Goal: Complete application form

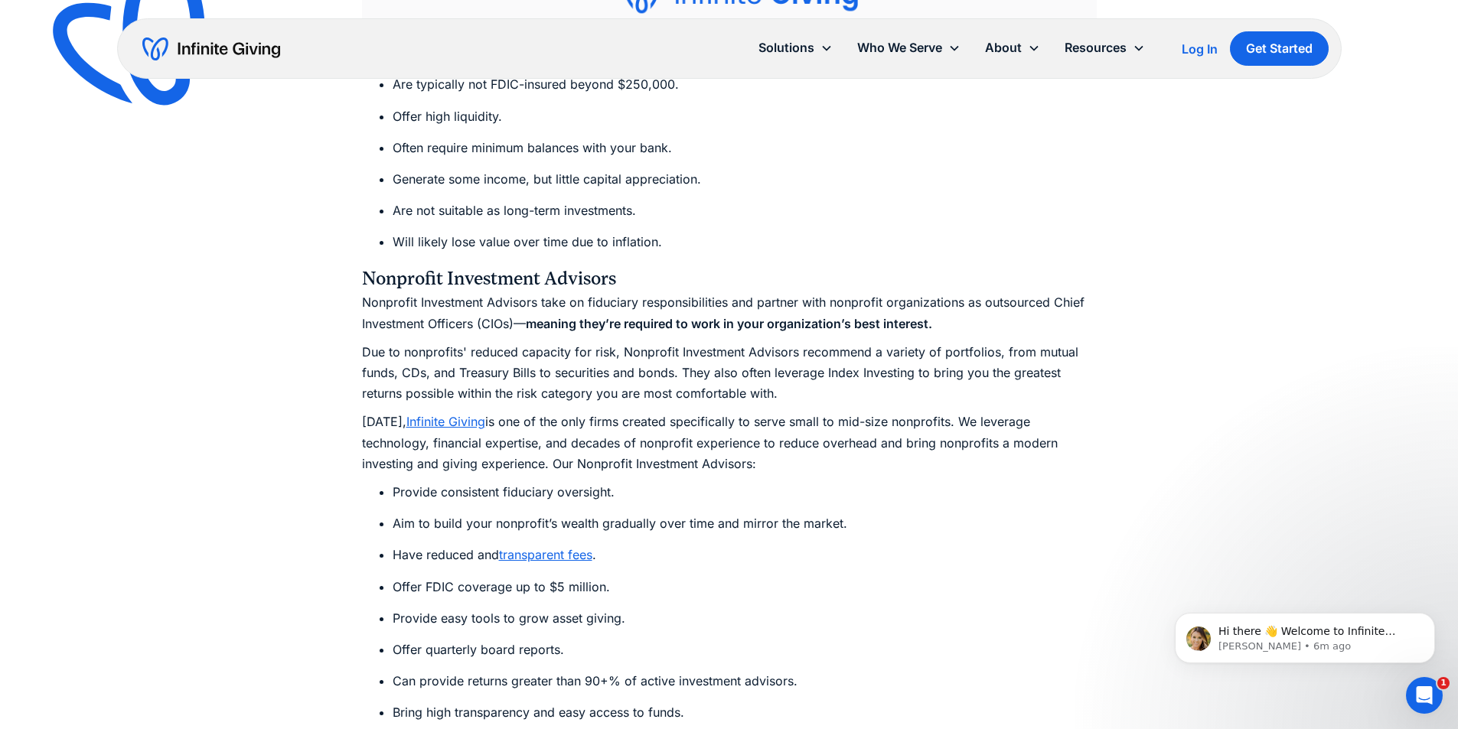
scroll to position [7652, 0]
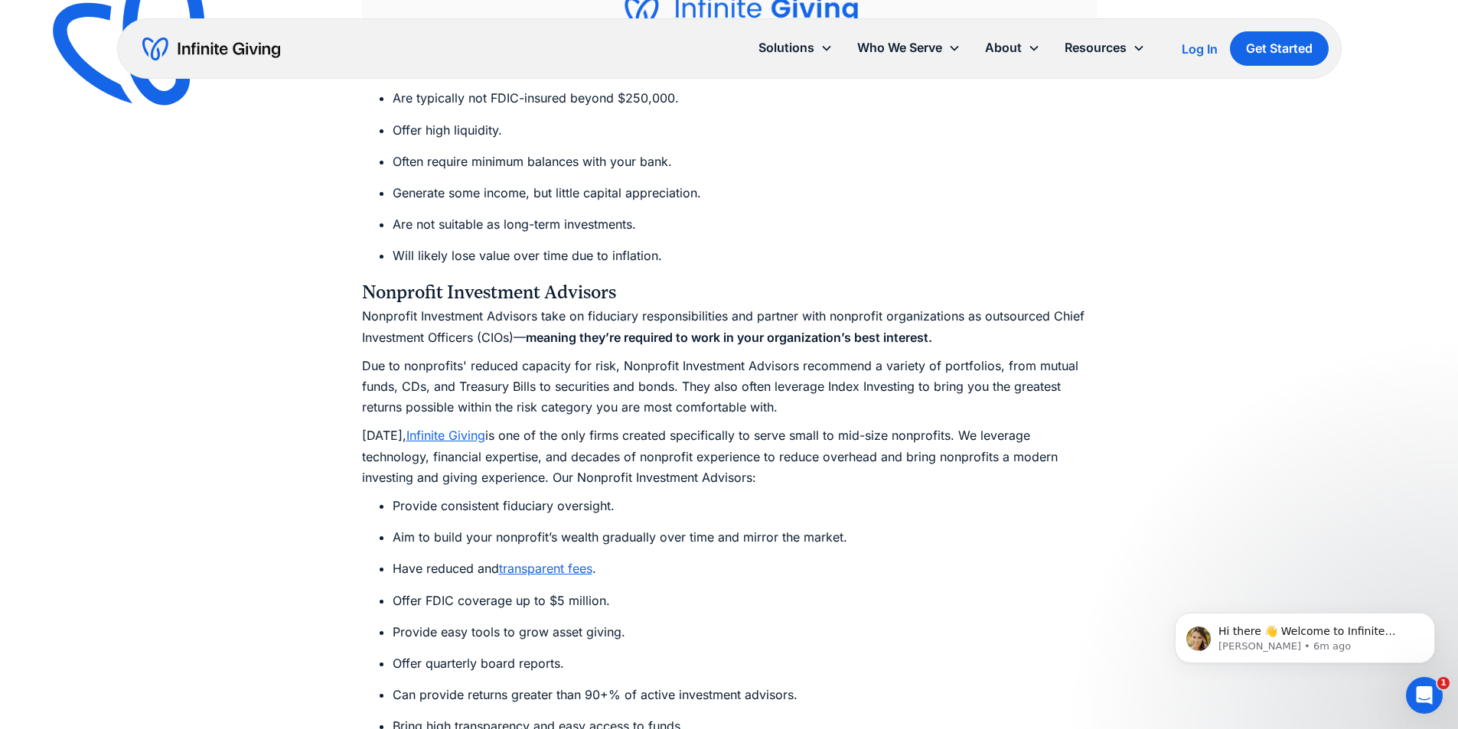
click at [601, 559] on li "Have reduced and transparent fees ." at bounding box center [745, 569] width 704 height 21
click at [589, 561] on link "transparent fees" at bounding box center [545, 568] width 93 height 15
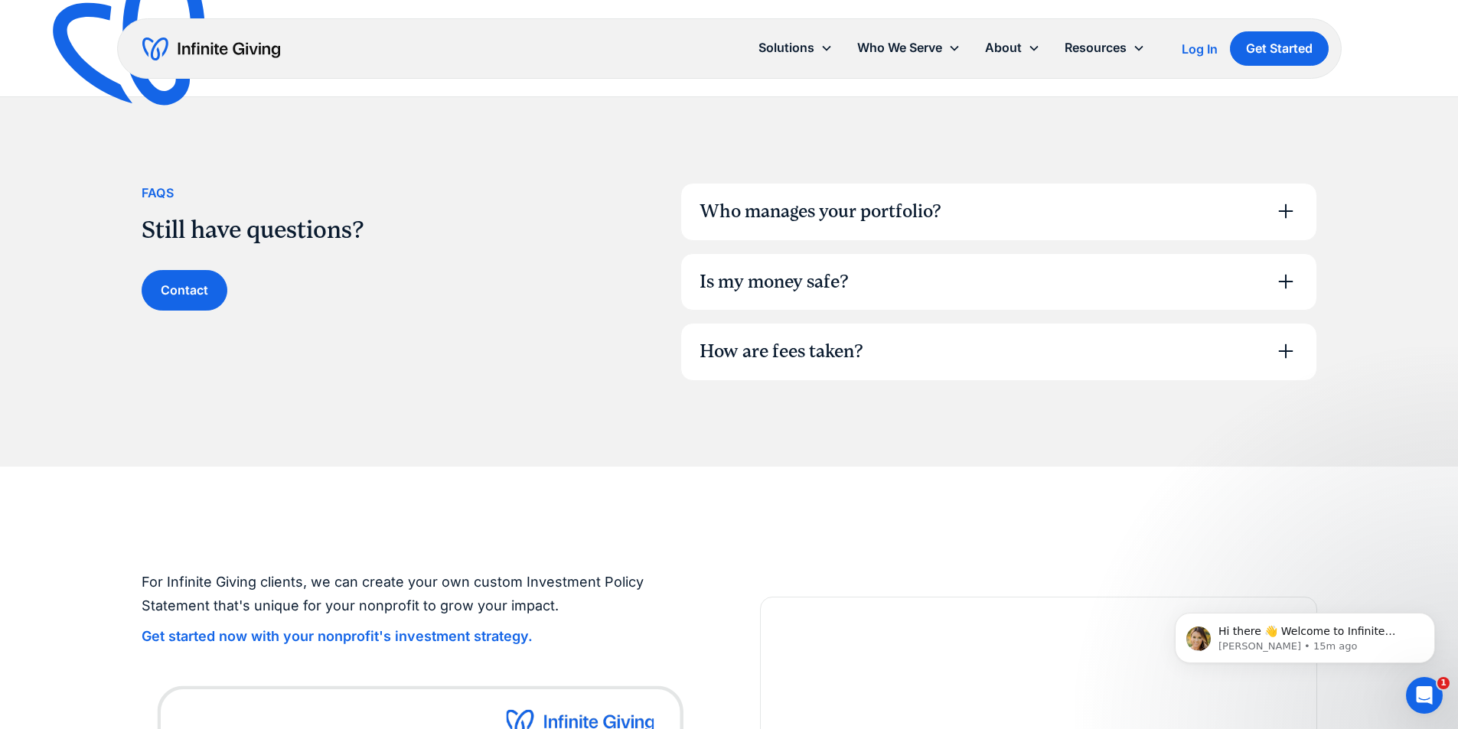
scroll to position [1071, 0]
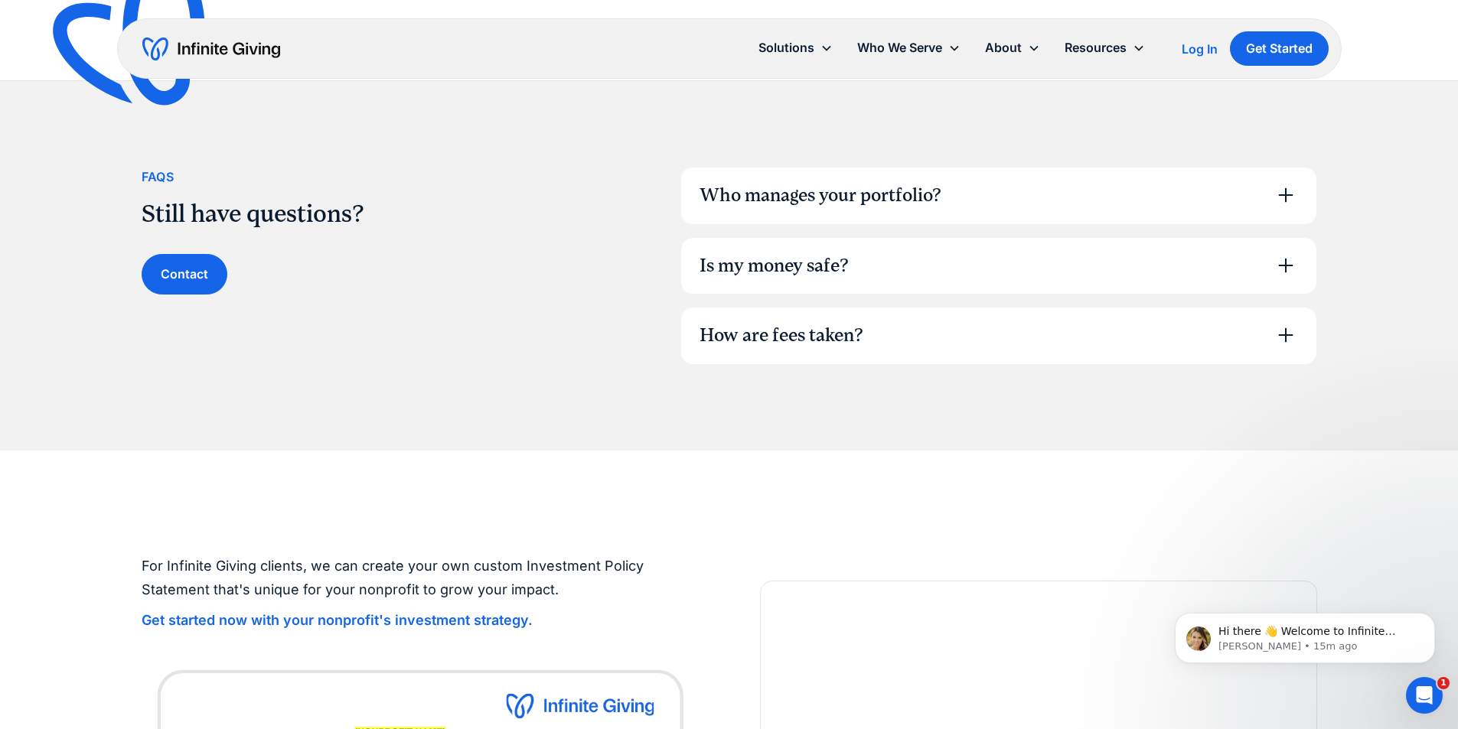
click at [937, 205] on div "Who manages your portfolio?" at bounding box center [820, 196] width 242 height 26
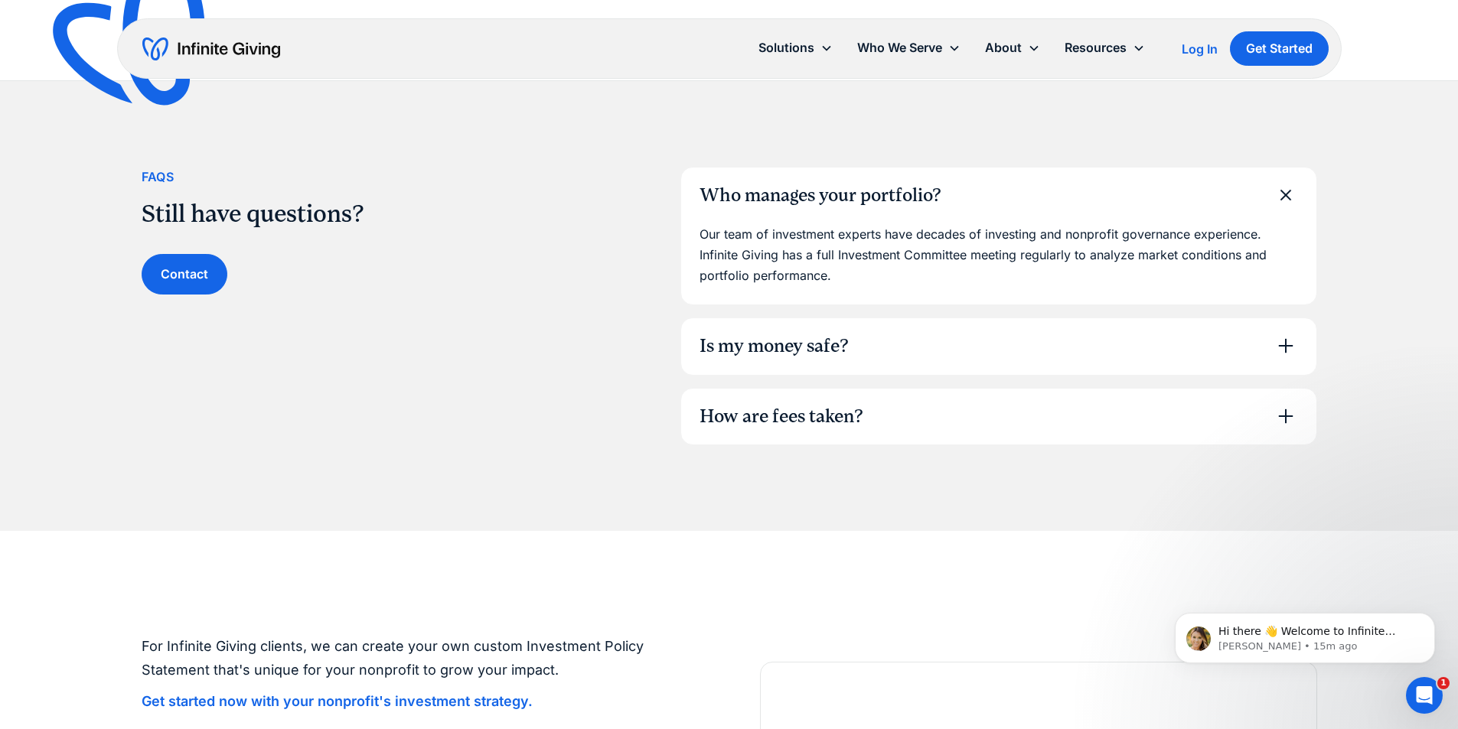
click at [913, 358] on div "Is my money safe?" at bounding box center [998, 346] width 635 height 57
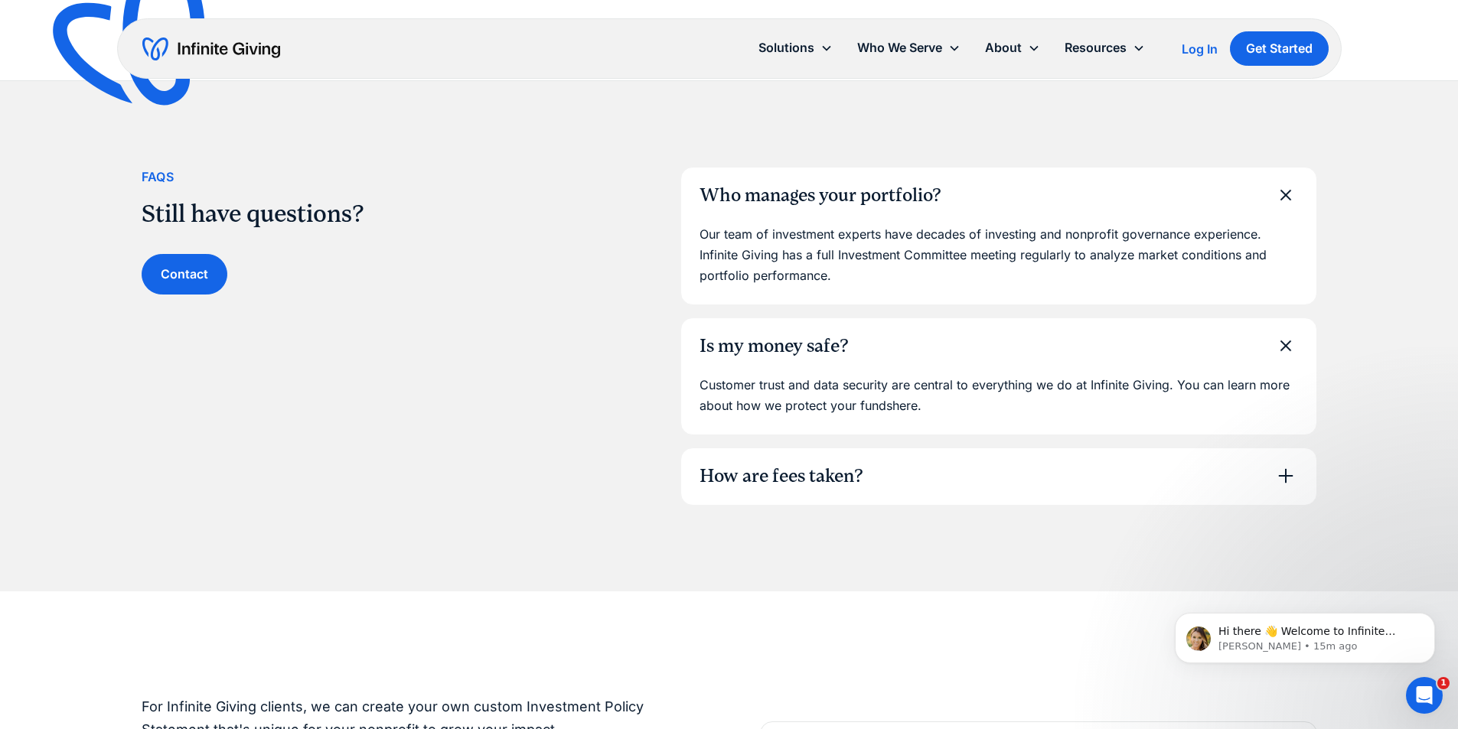
click at [895, 484] on div "How are fees taken?" at bounding box center [998, 476] width 635 height 57
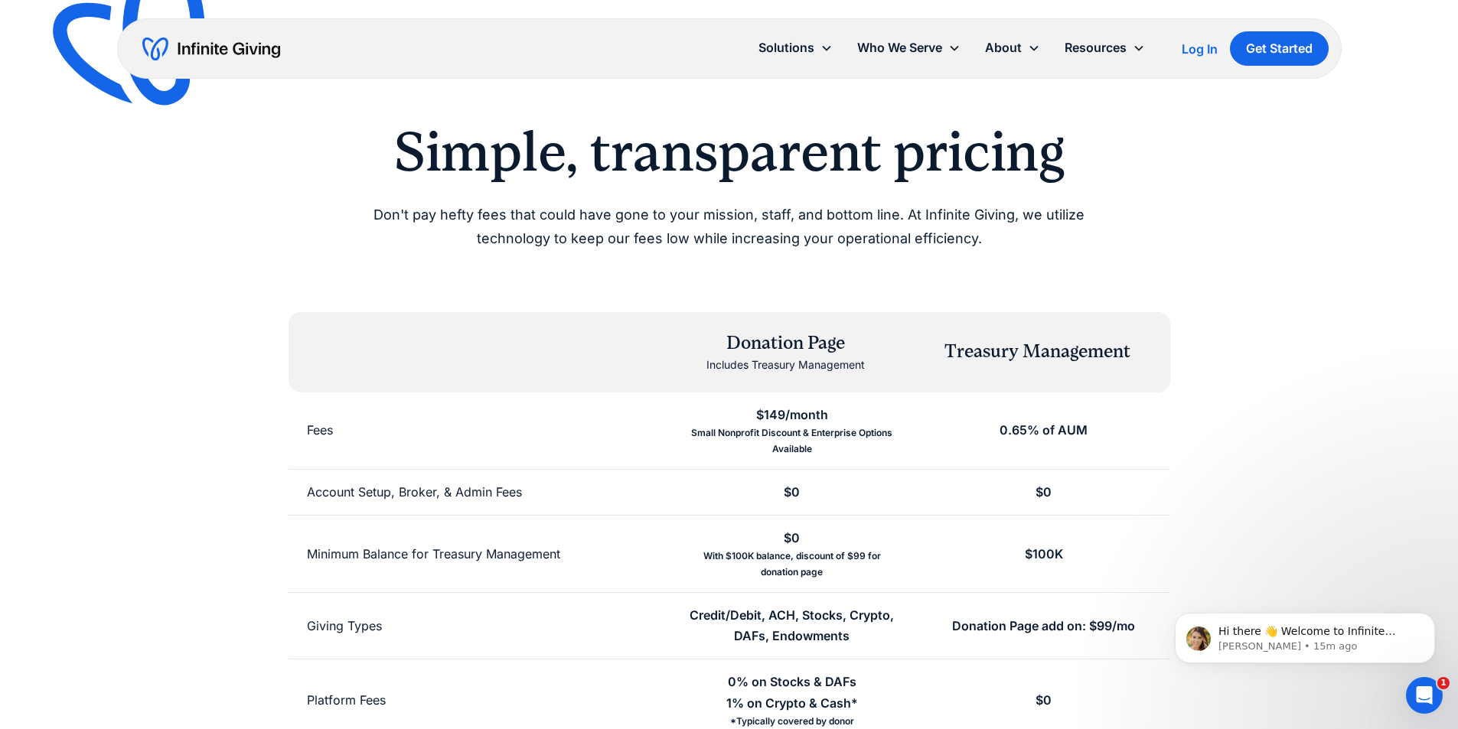
scroll to position [0, 0]
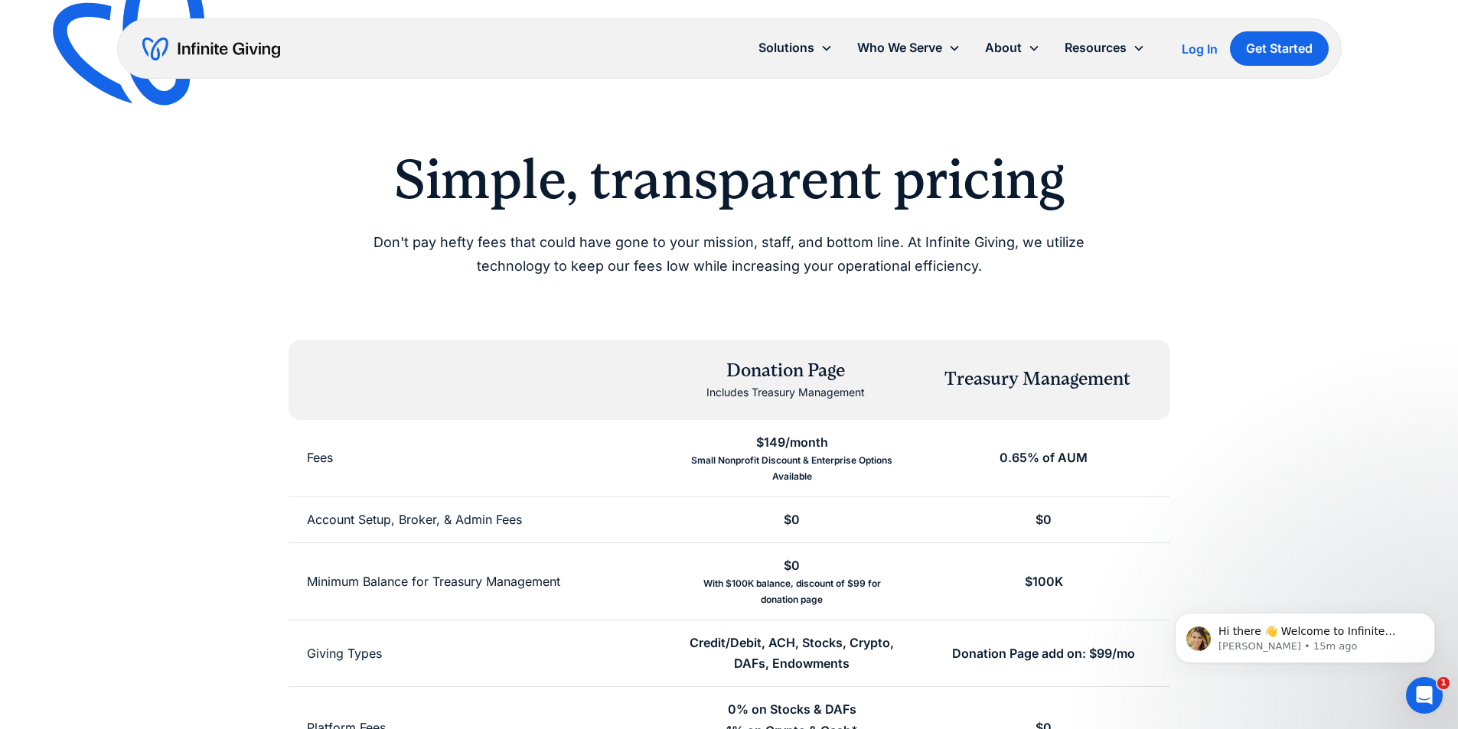
click at [1073, 461] on div "0.65% of AUM" at bounding box center [1043, 458] width 88 height 21
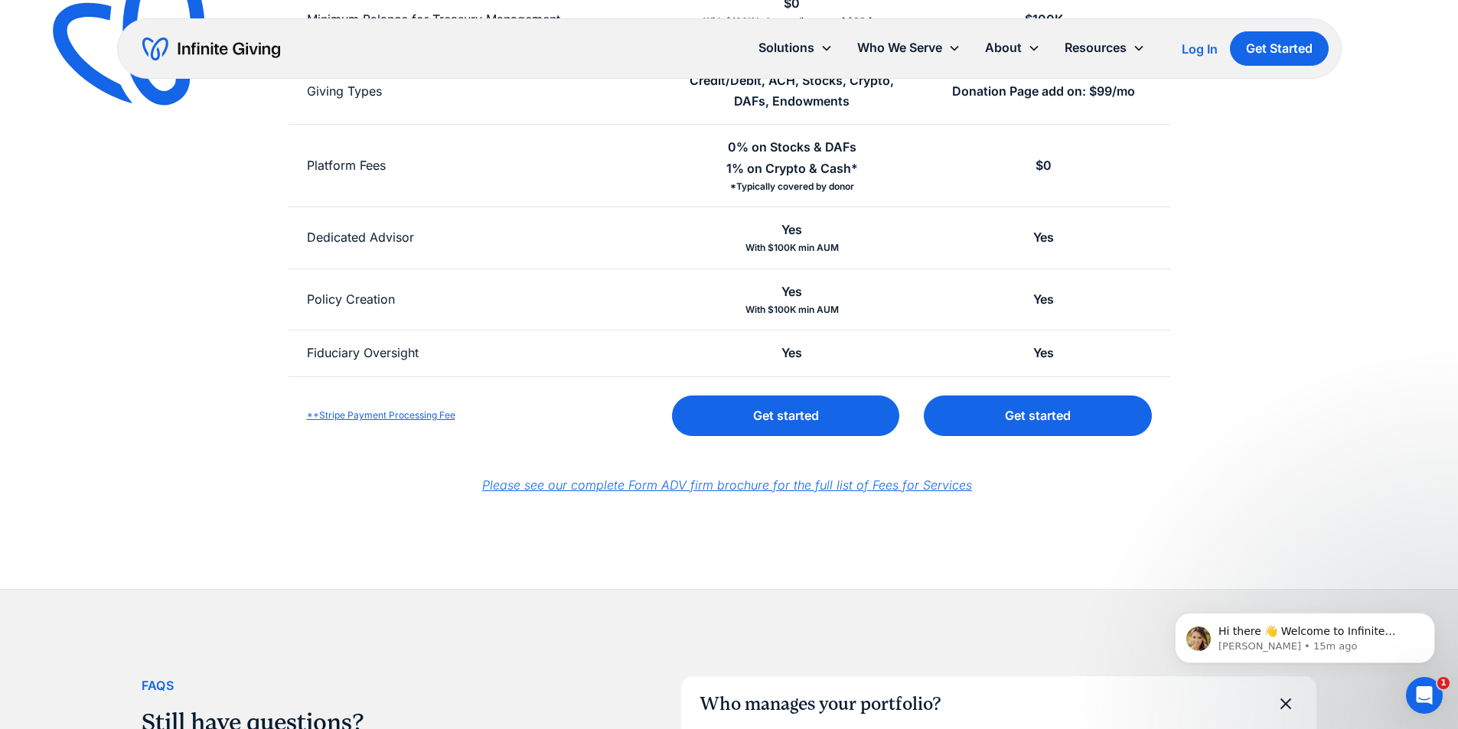
scroll to position [689, 0]
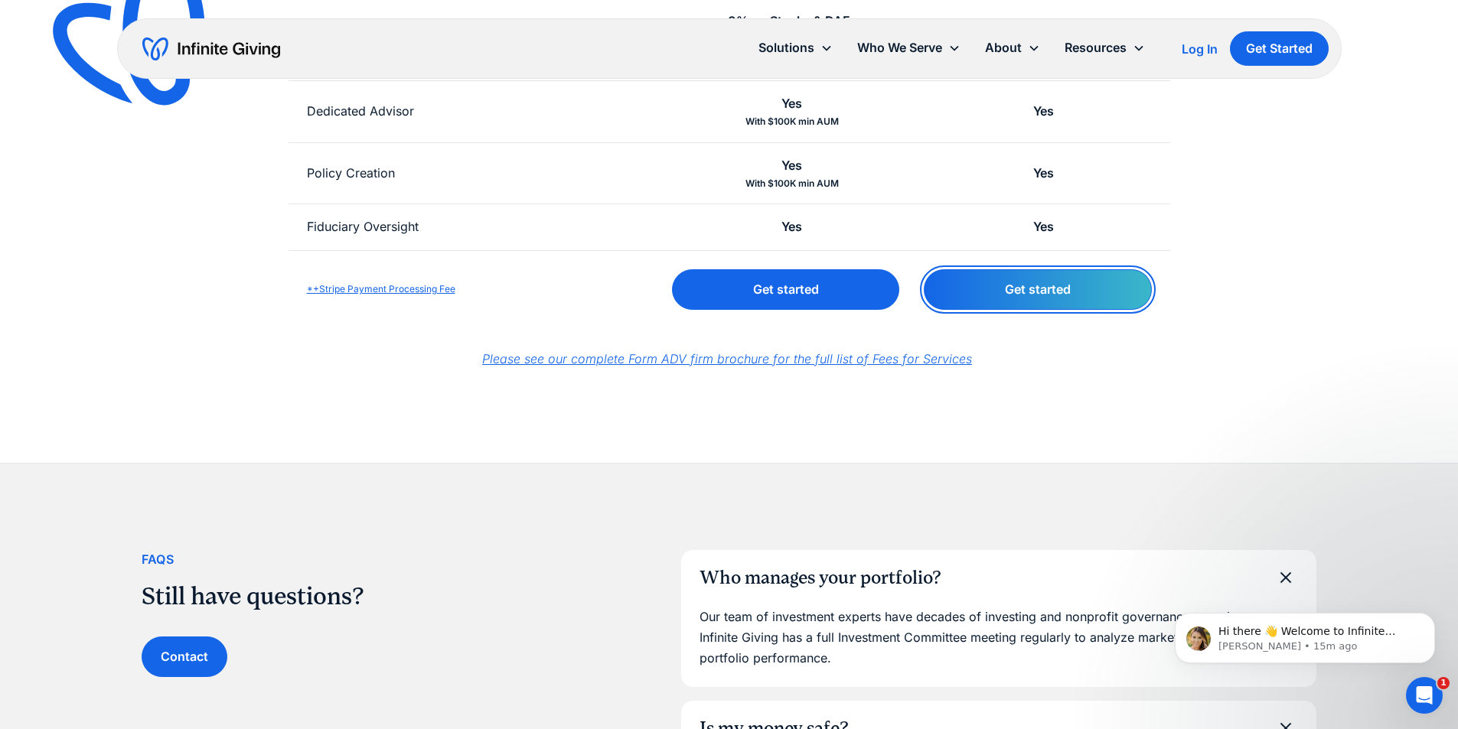
click at [1037, 295] on link "Get started" at bounding box center [1037, 289] width 227 height 41
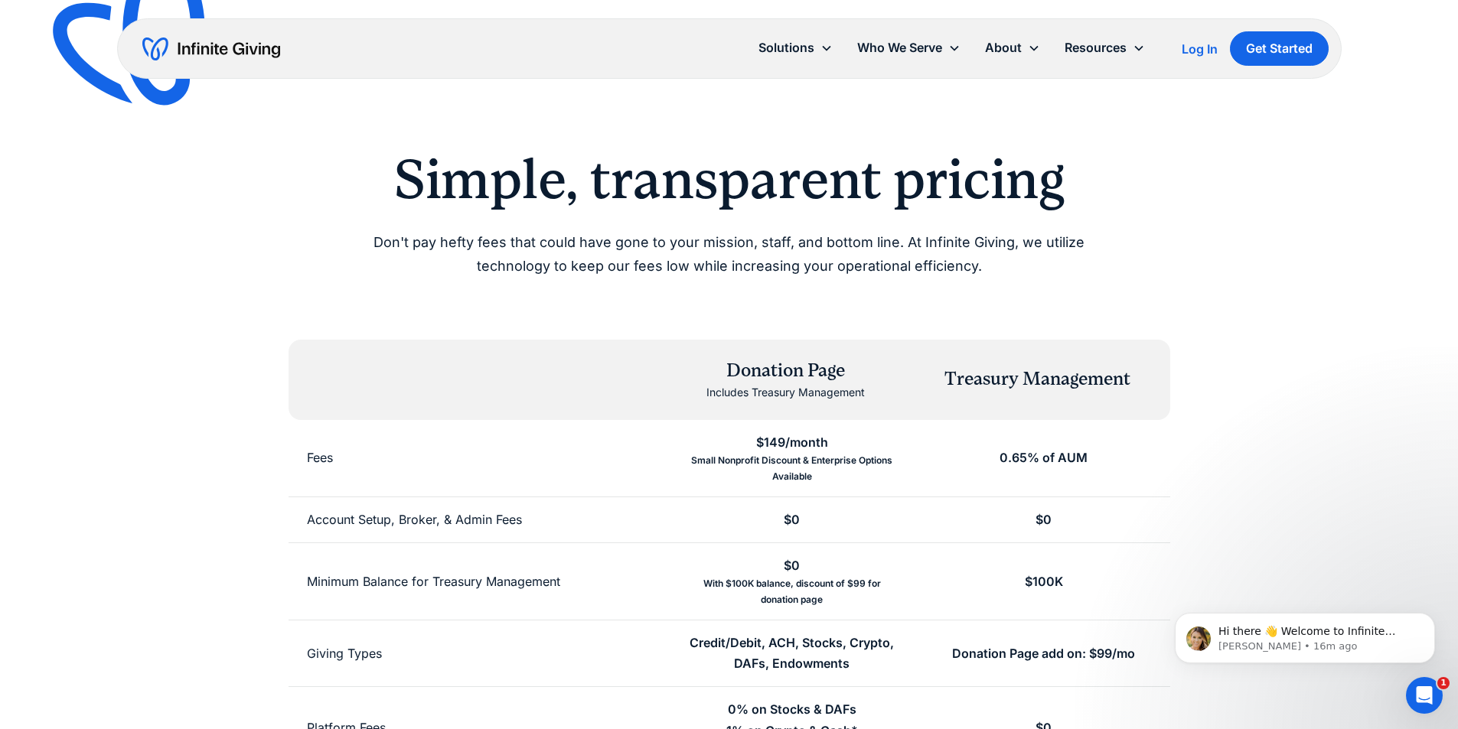
scroll to position [153, 0]
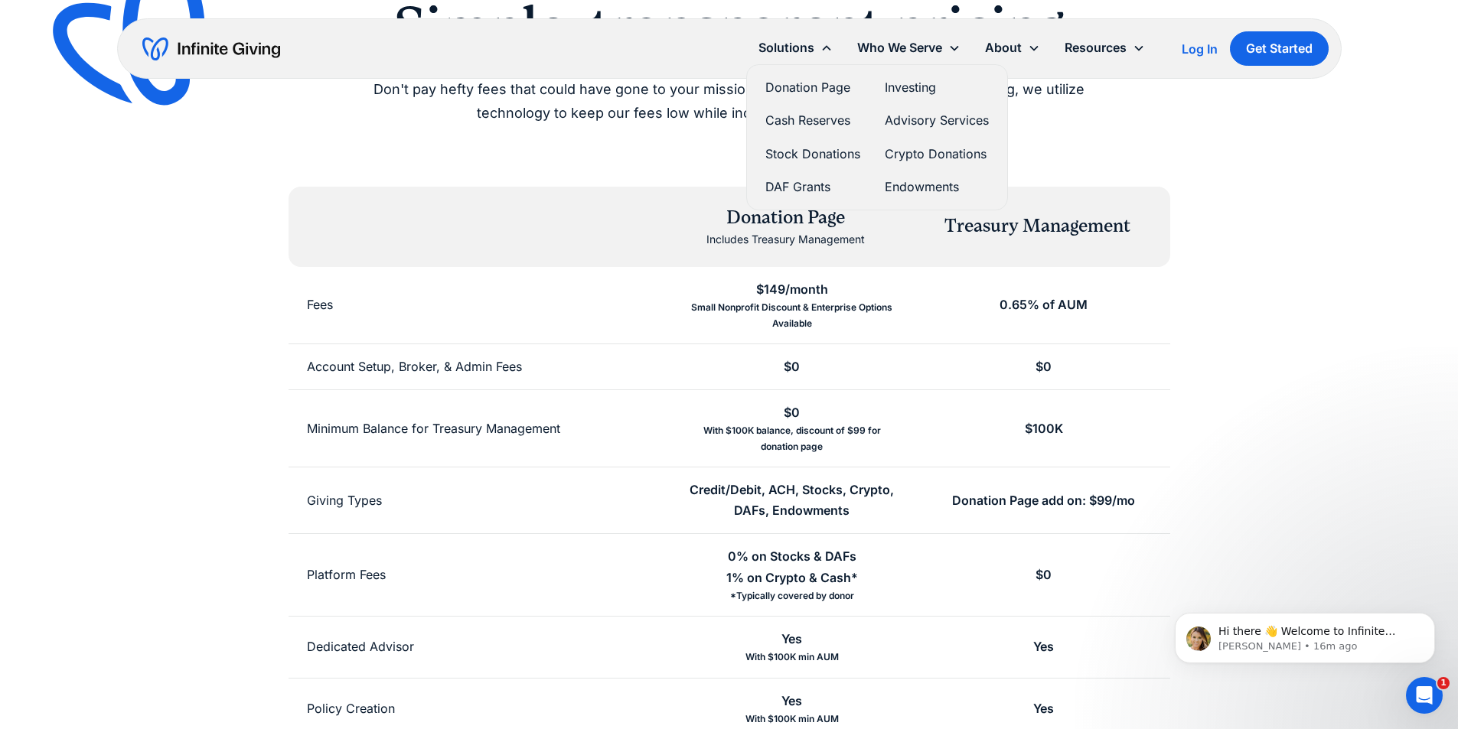
click at [785, 89] on link "Donation Page" at bounding box center [812, 87] width 95 height 21
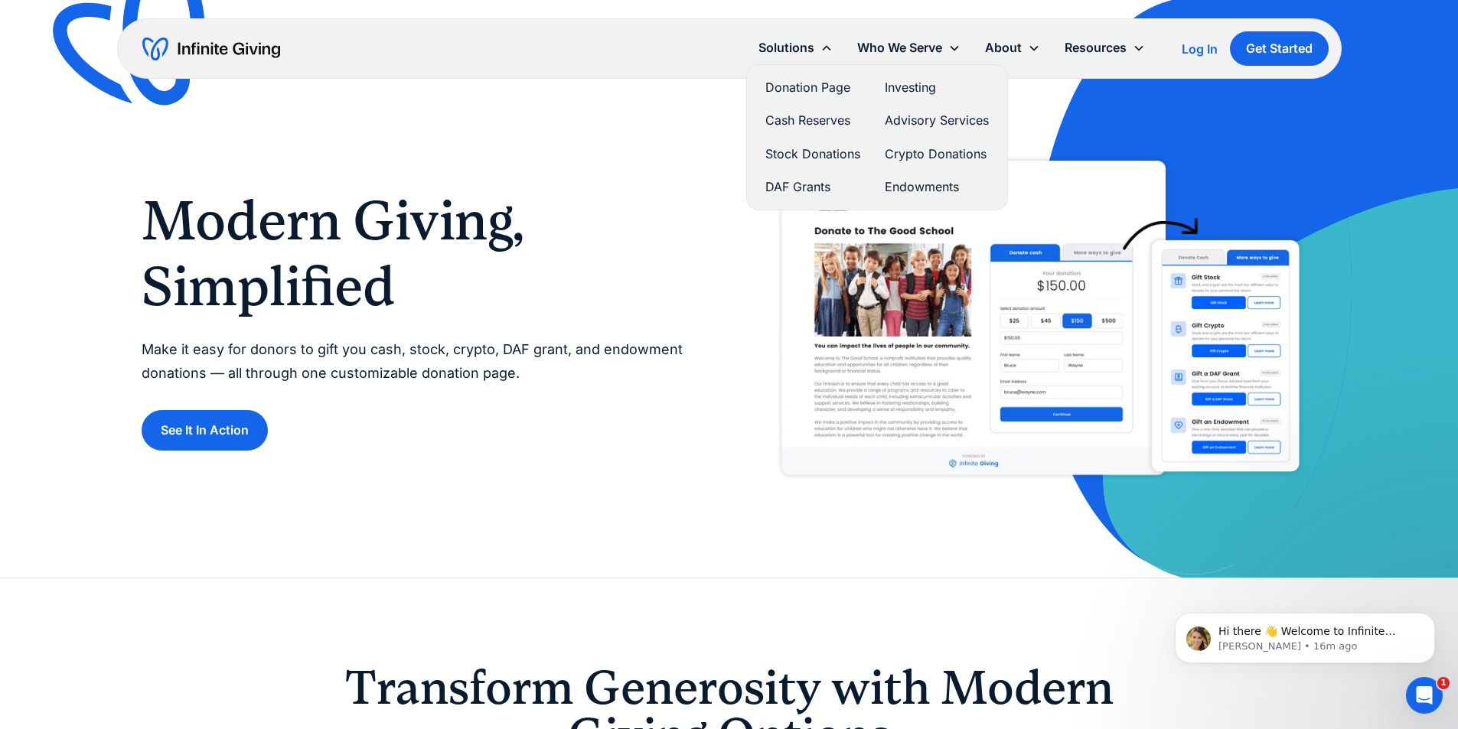
click at [806, 124] on link "Cash Reserves" at bounding box center [812, 120] width 95 height 21
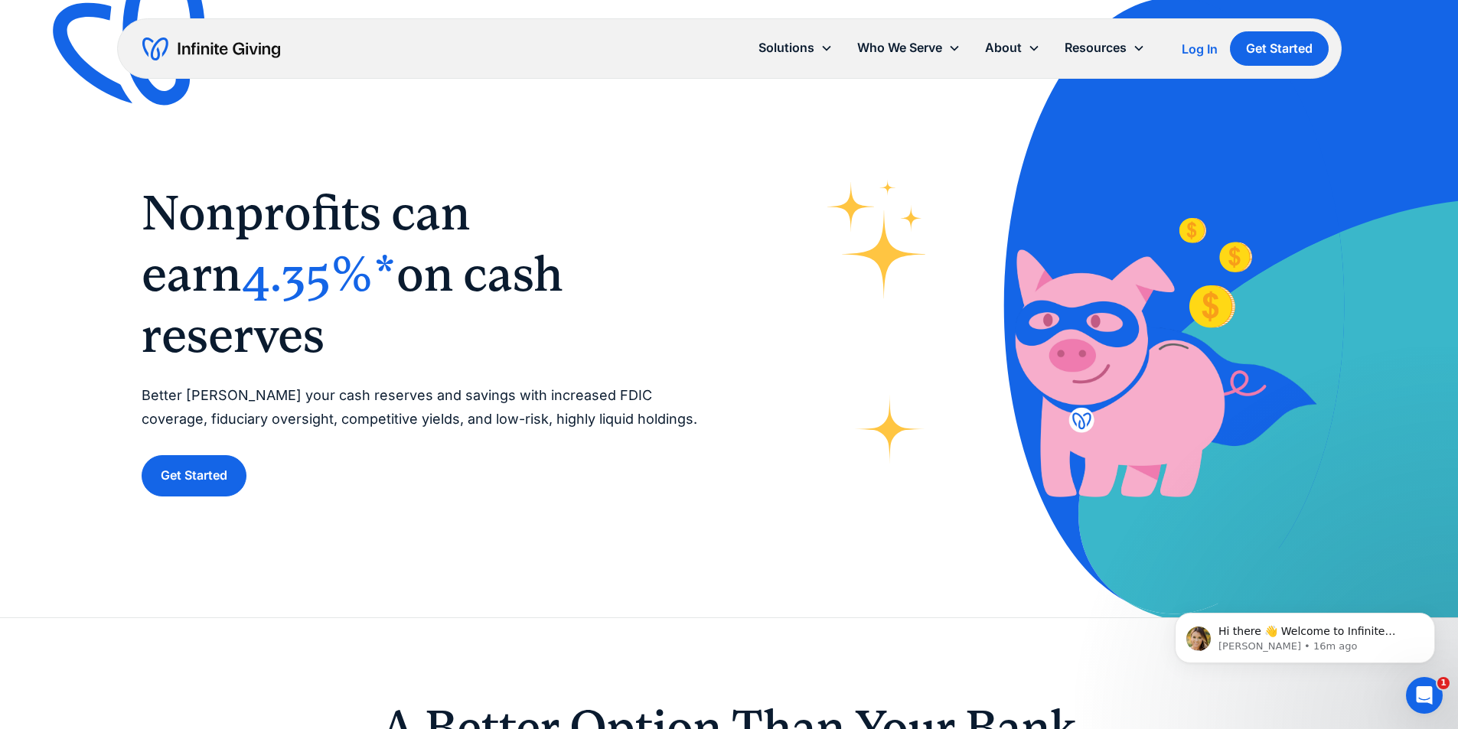
click at [224, 384] on p "Better steward your cash reserves and savings with increased FDIC coverage, fid…" at bounding box center [420, 407] width 557 height 47
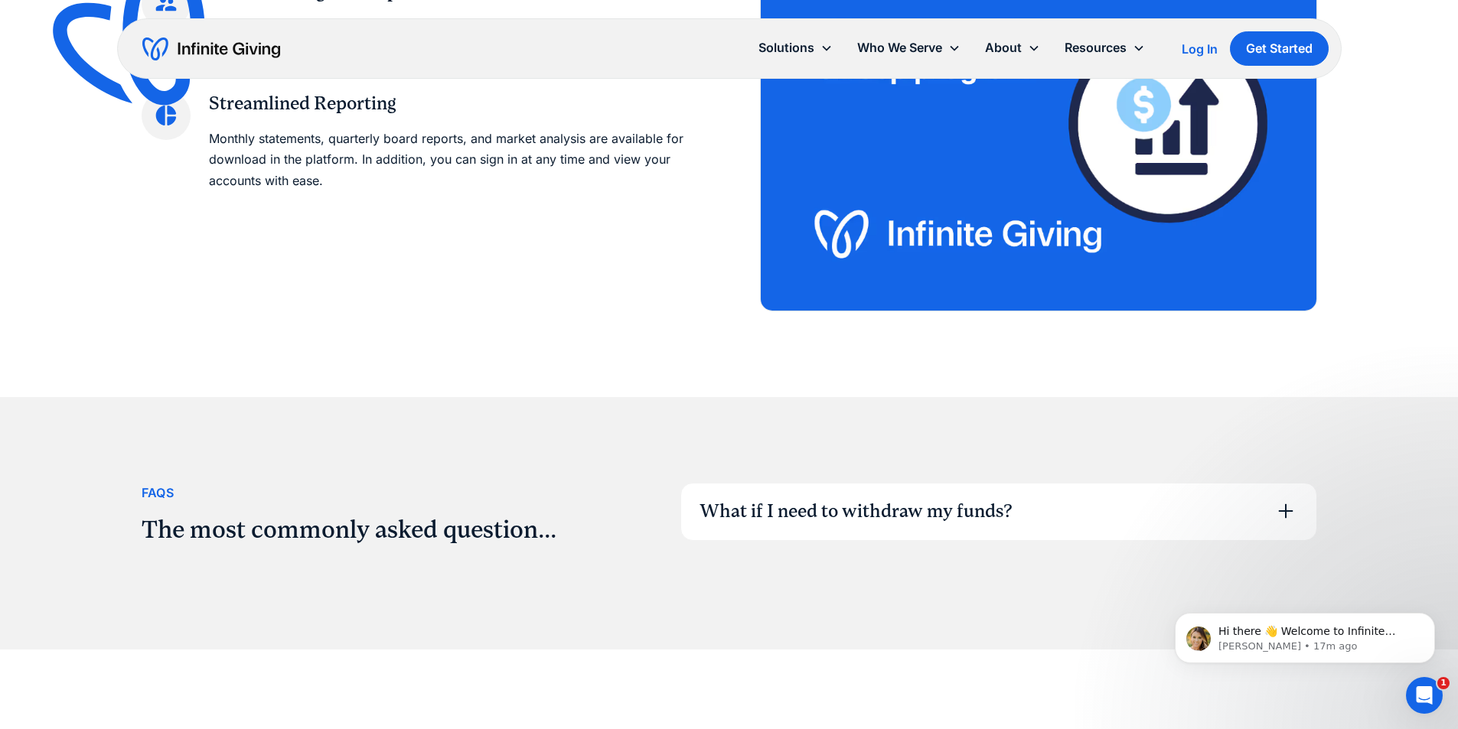
scroll to position [2372, 0]
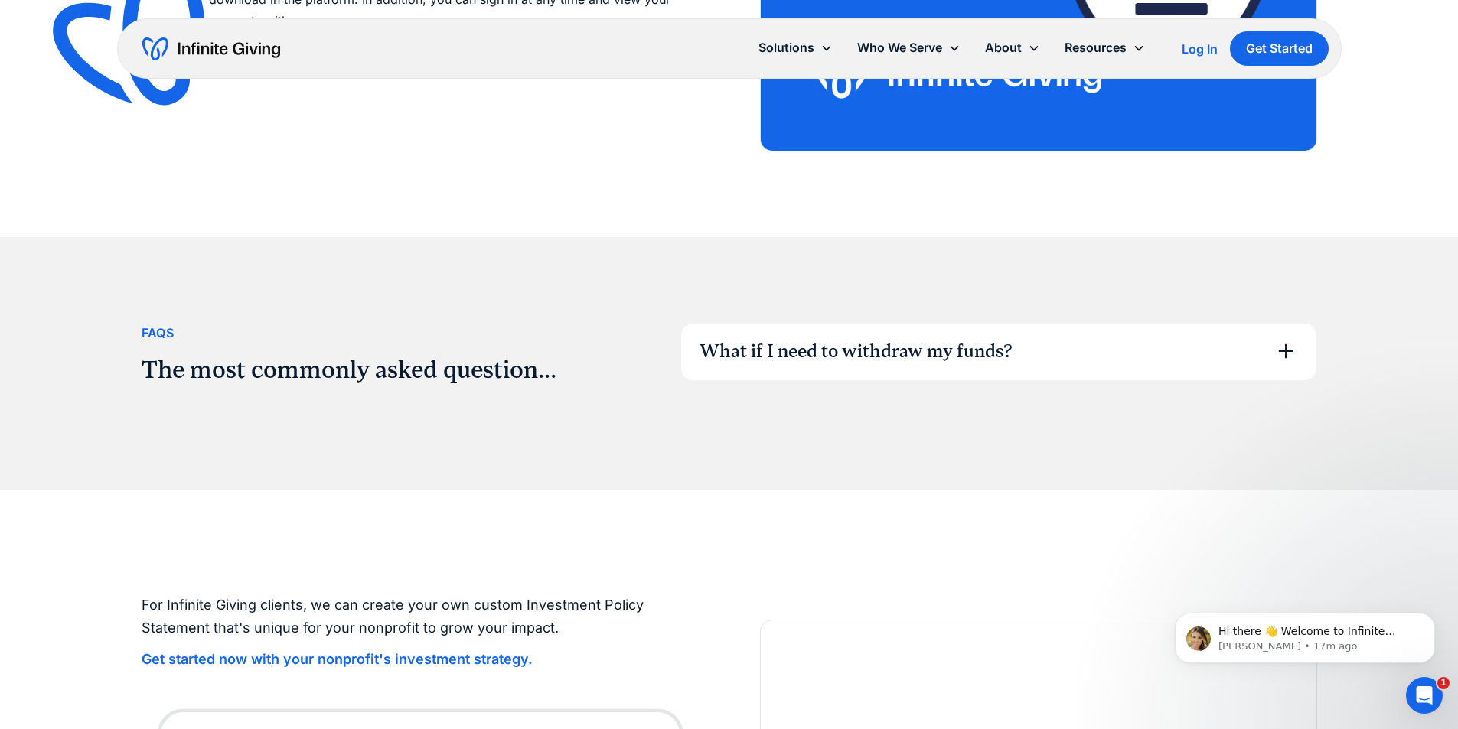
click at [799, 337] on div "What if I need to withdraw my funds?" at bounding box center [998, 352] width 635 height 57
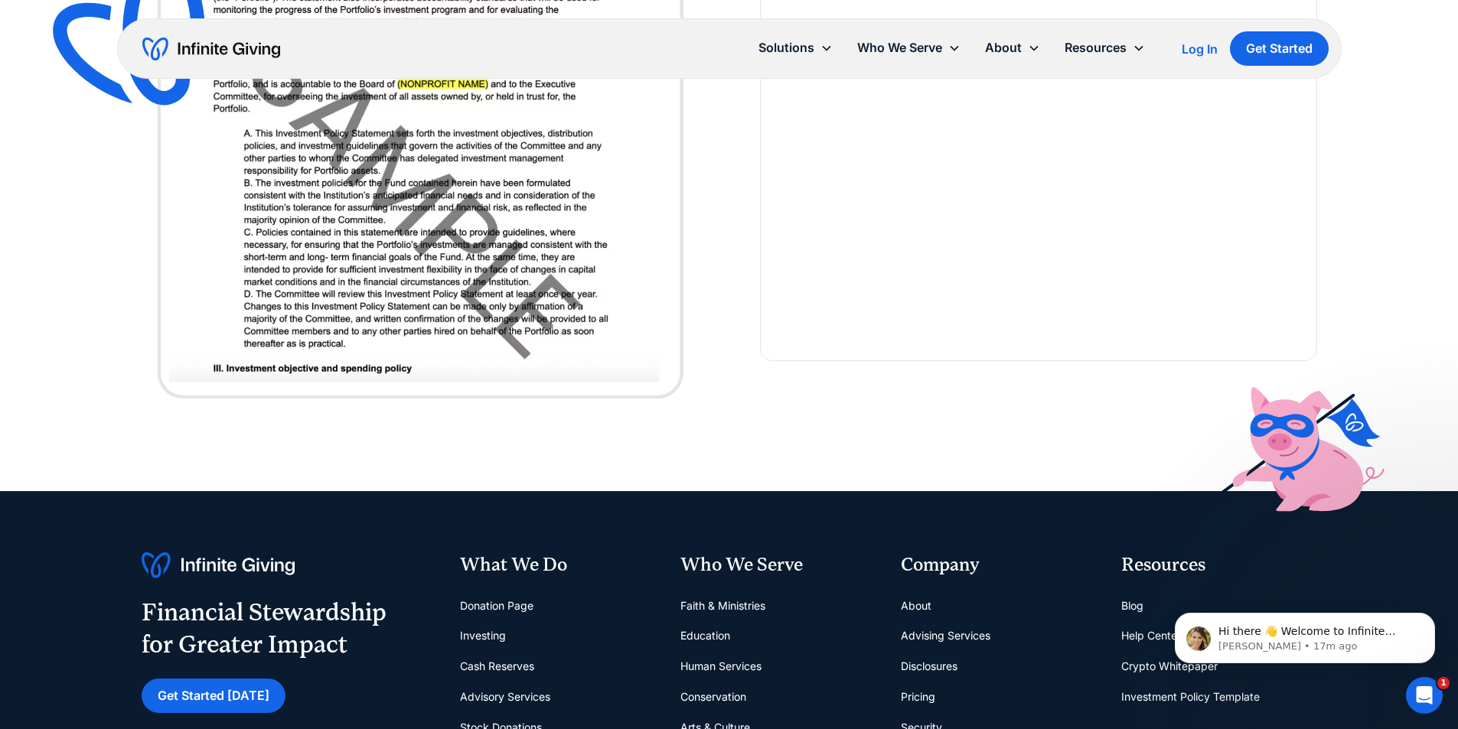
scroll to position [3367, 0]
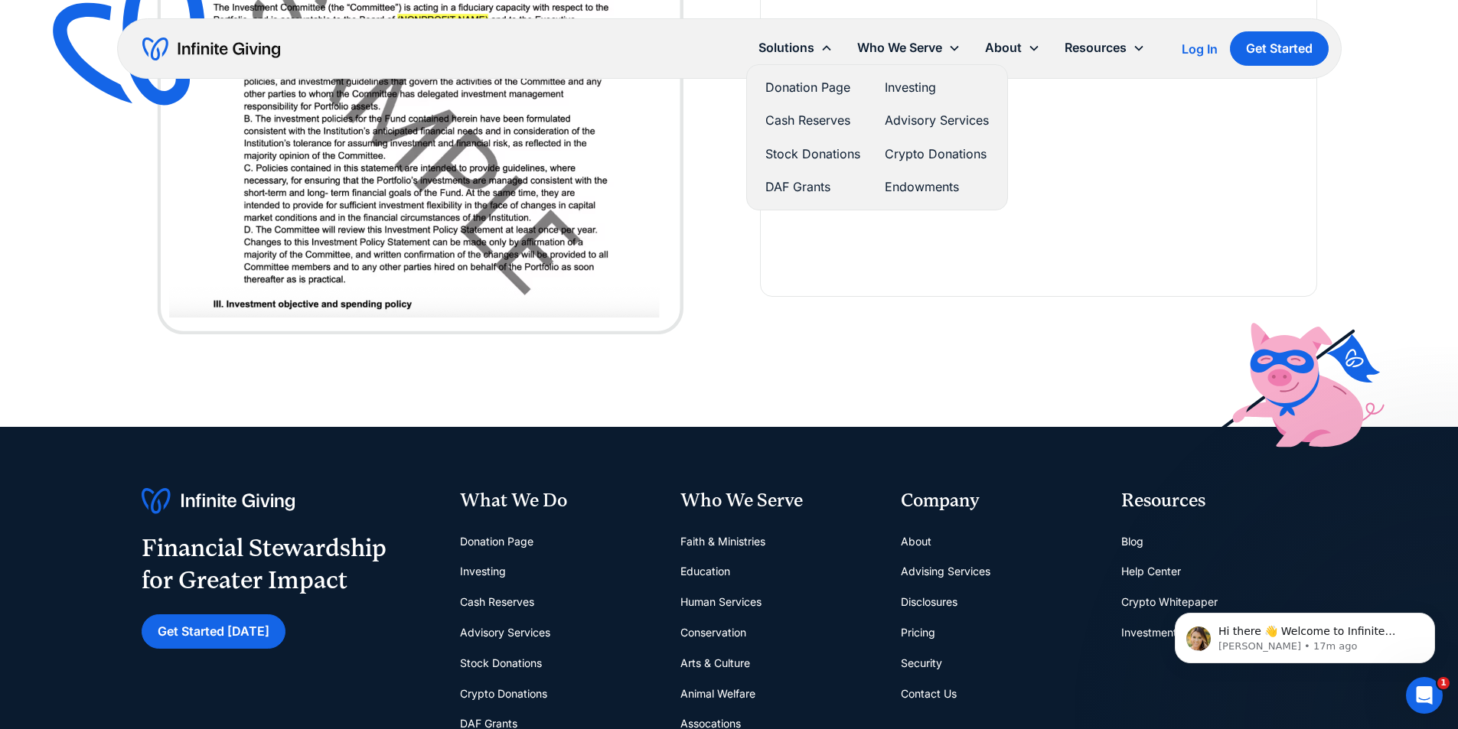
click at [824, 152] on link "Stock Donations" at bounding box center [812, 154] width 95 height 21
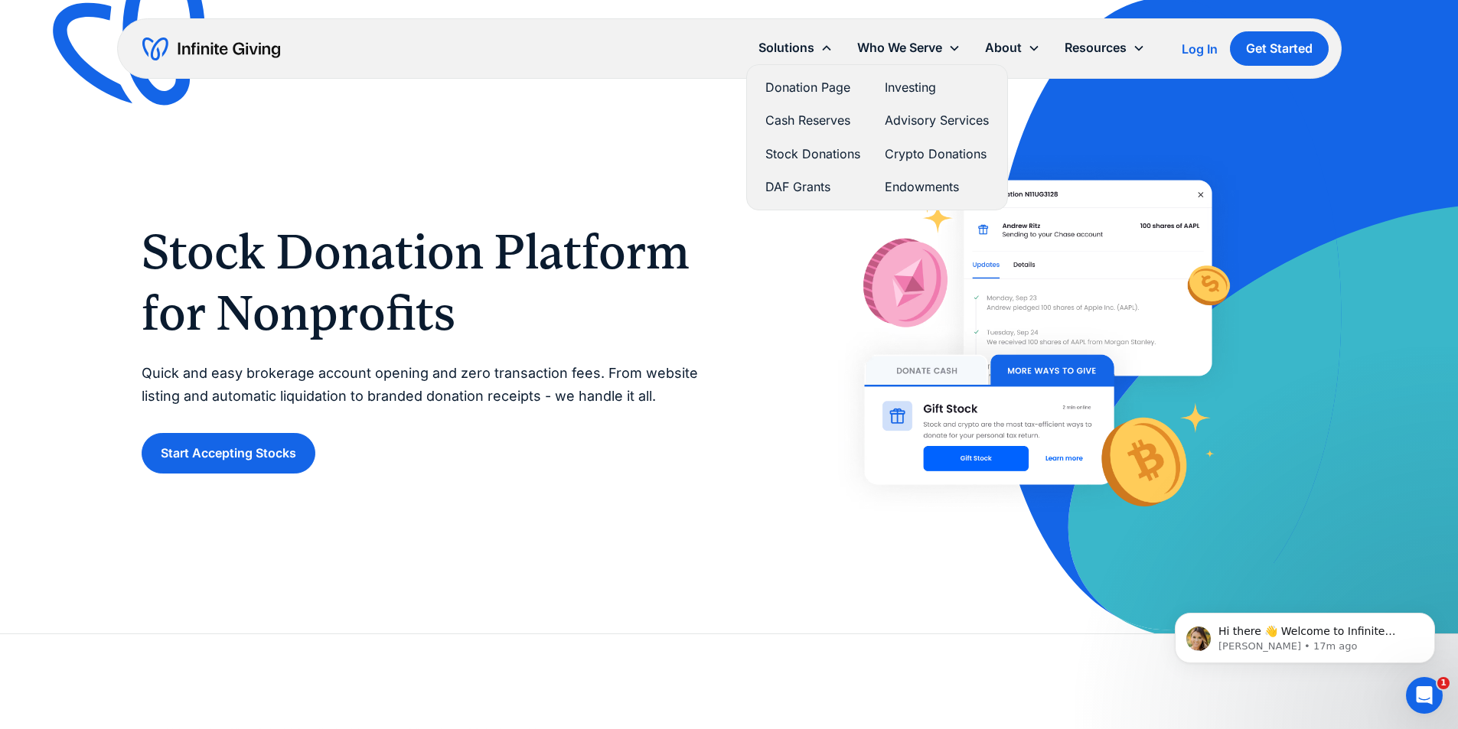
click at [785, 80] on link "Donation Page" at bounding box center [812, 87] width 95 height 21
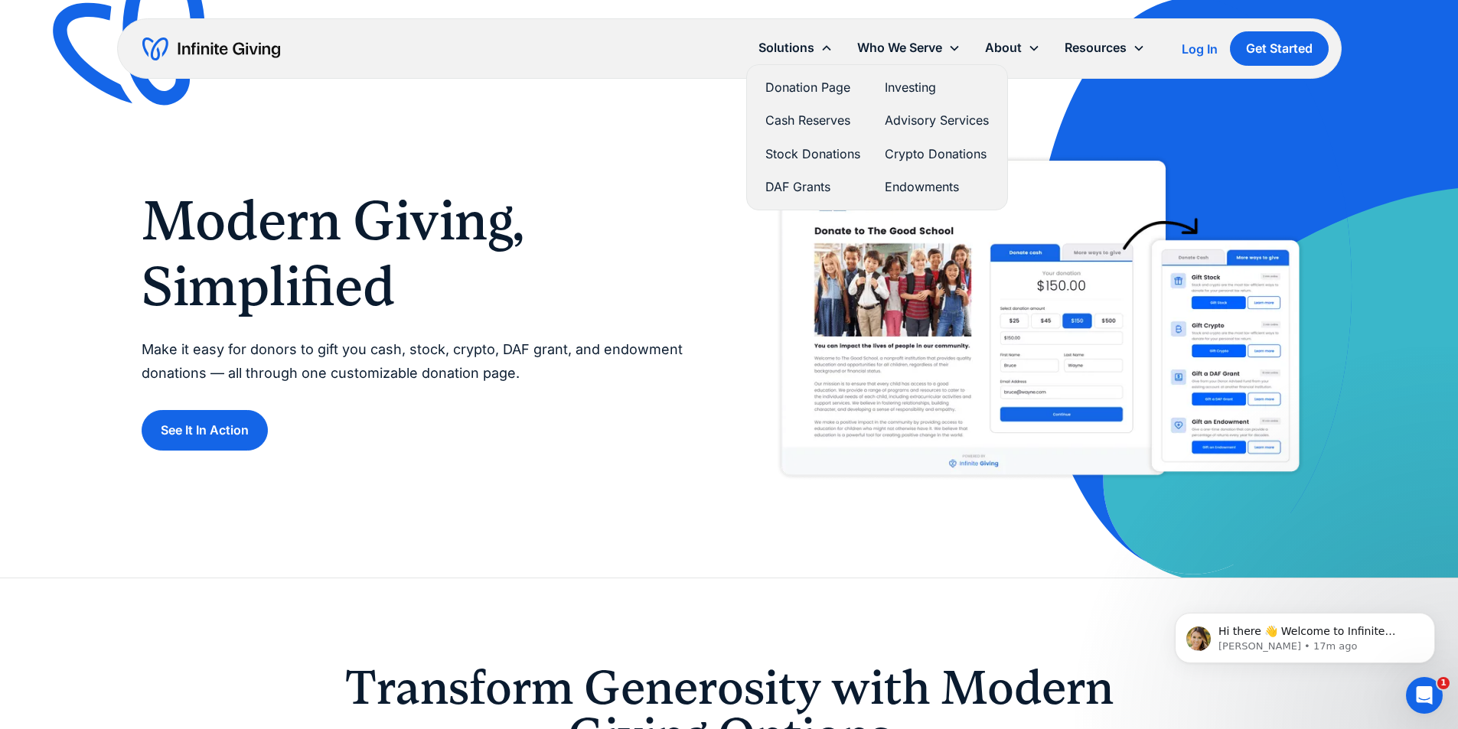
click at [800, 185] on link "DAF Grants" at bounding box center [812, 187] width 95 height 21
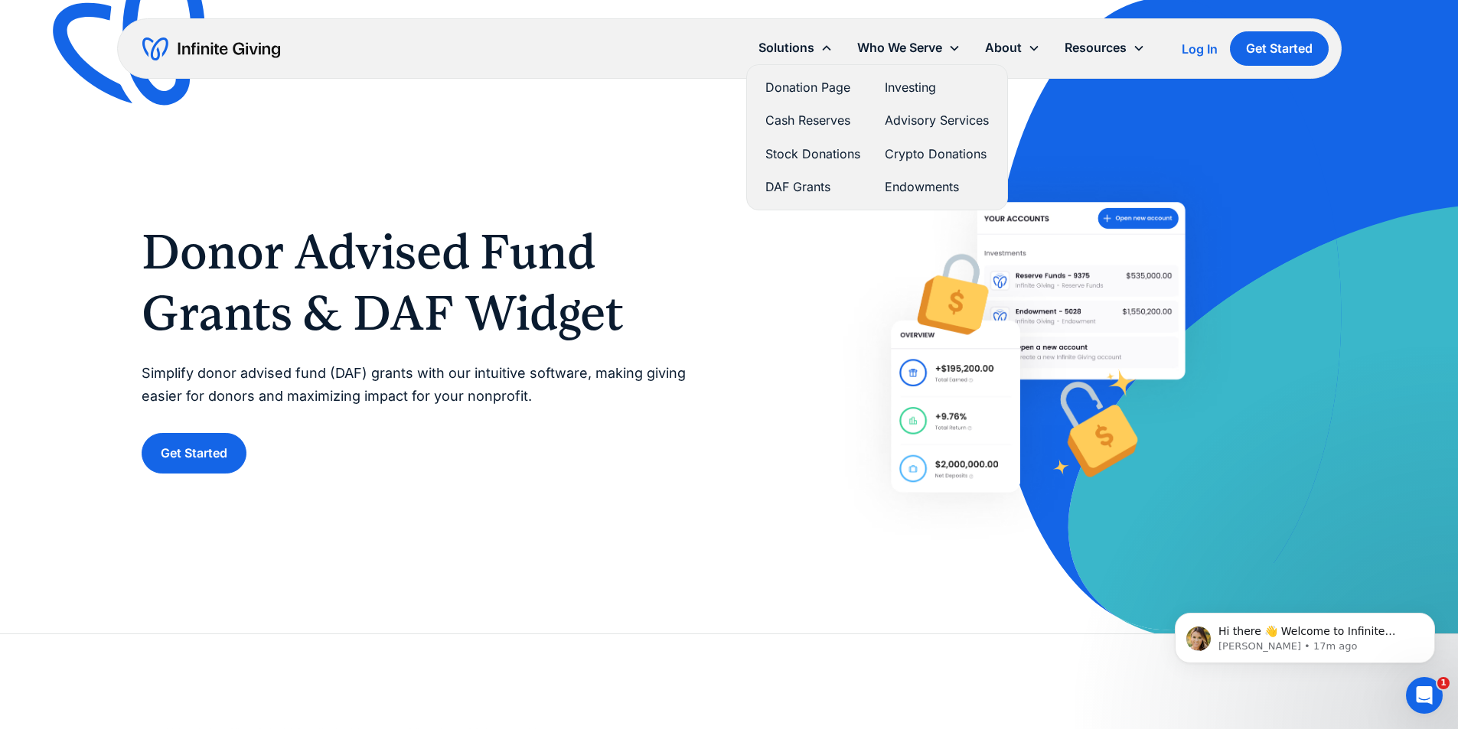
click at [901, 88] on link "Investing" at bounding box center [937, 87] width 104 height 21
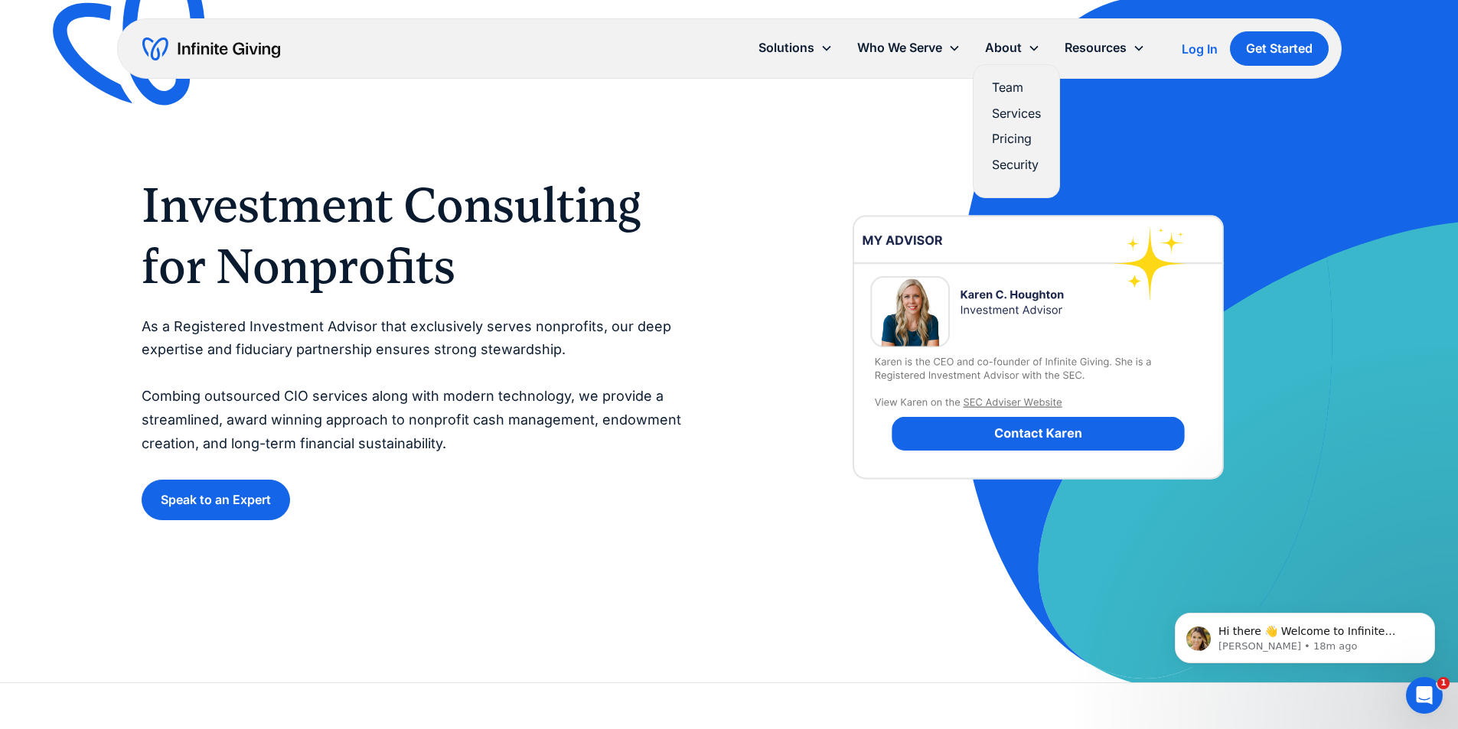
click at [1004, 142] on link "Pricing" at bounding box center [1016, 139] width 49 height 21
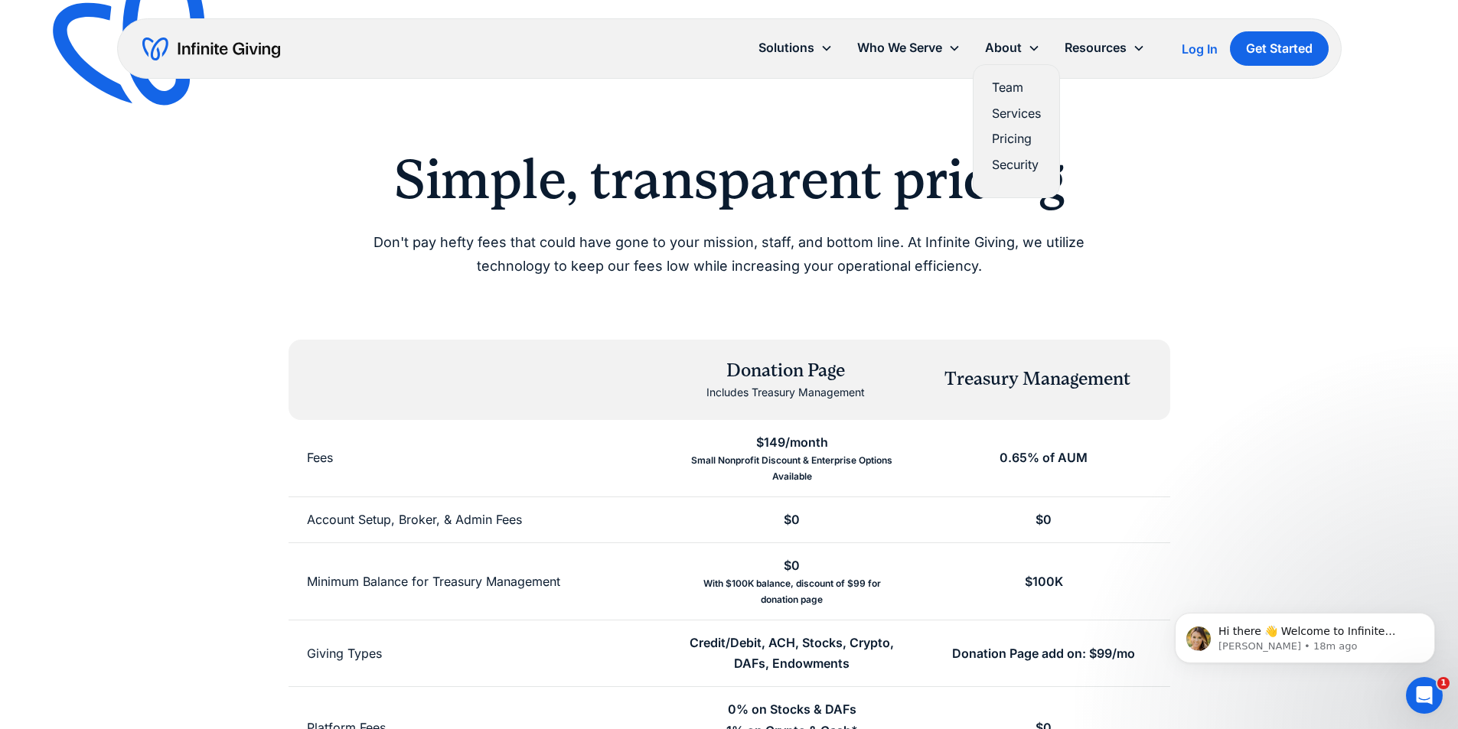
click at [1015, 86] on link "Team" at bounding box center [1016, 87] width 49 height 21
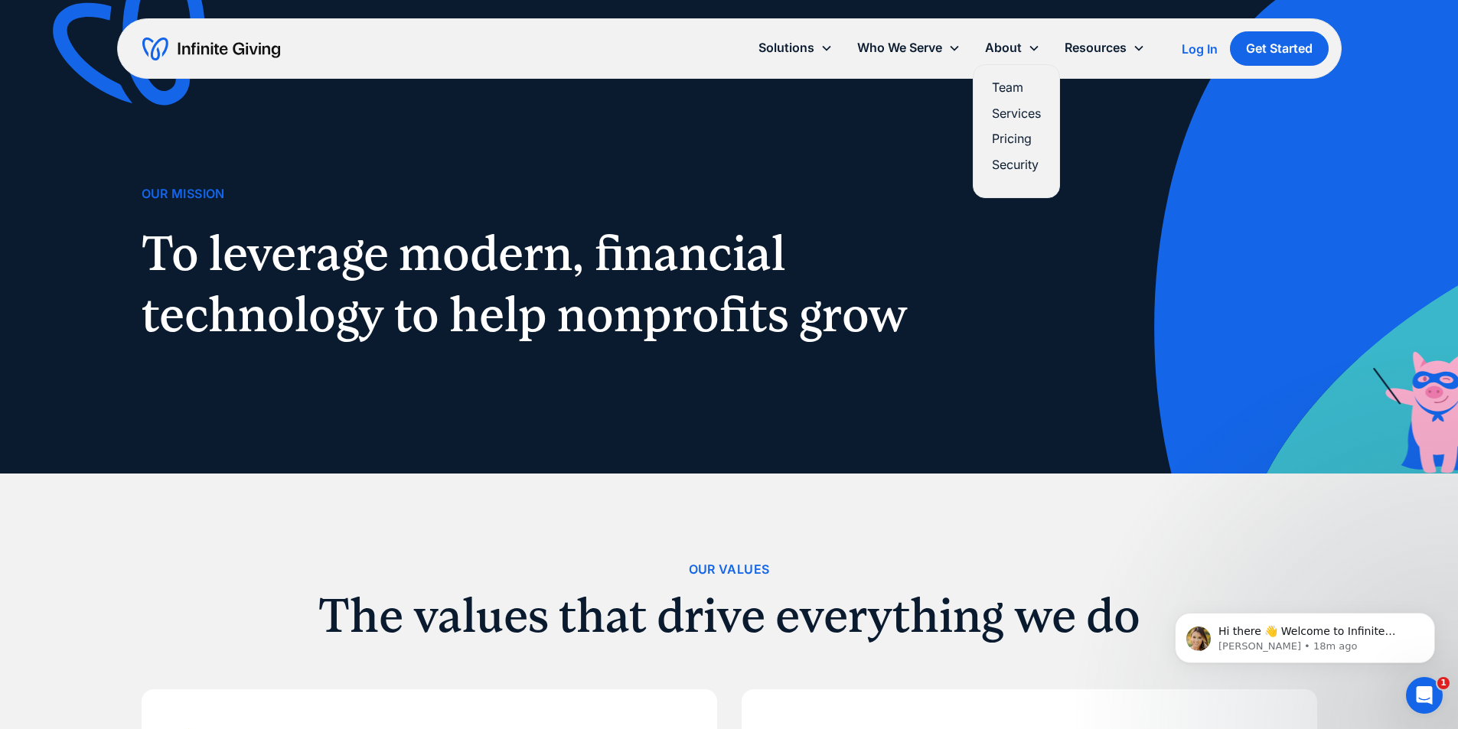
click at [1014, 118] on link "Services" at bounding box center [1016, 113] width 49 height 21
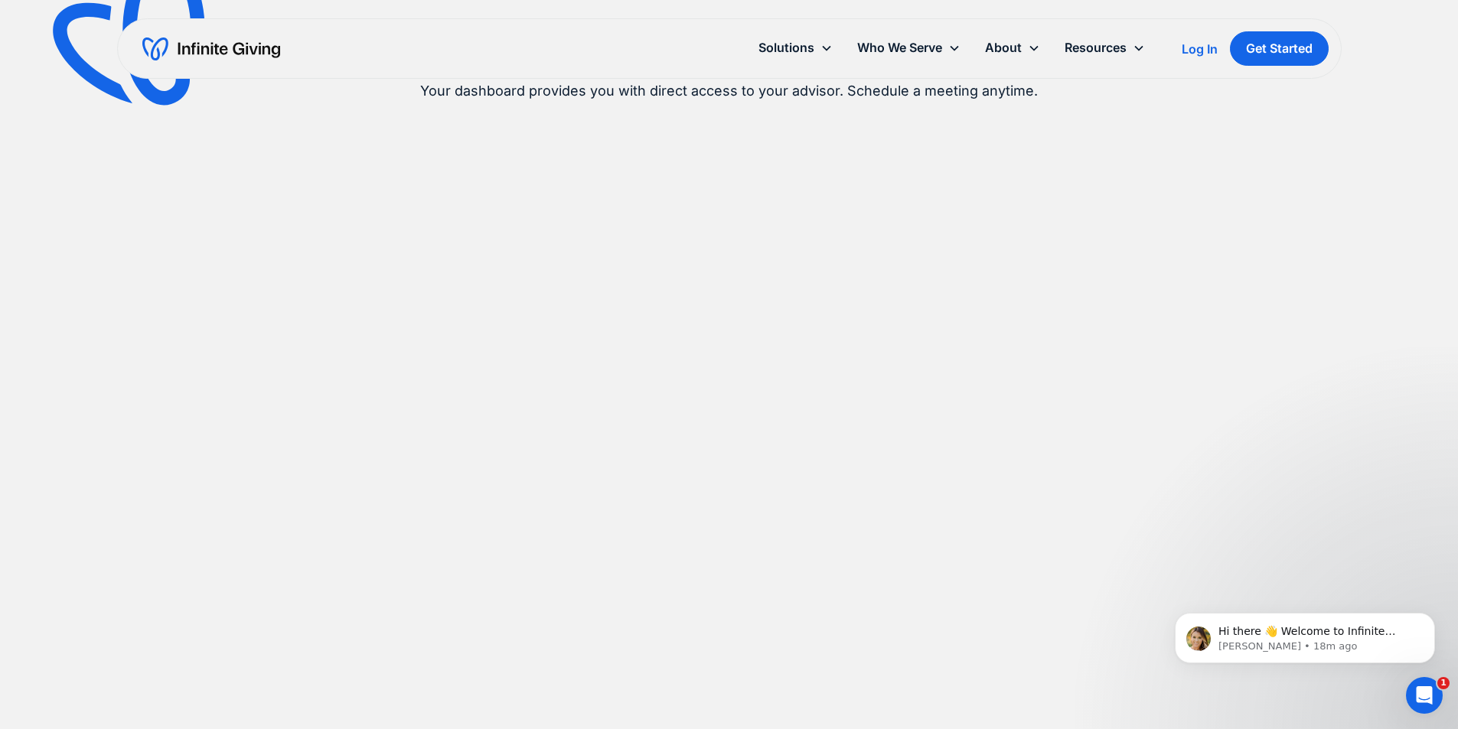
scroll to position [1148, 0]
click at [1009, 161] on link "Security" at bounding box center [1016, 165] width 49 height 21
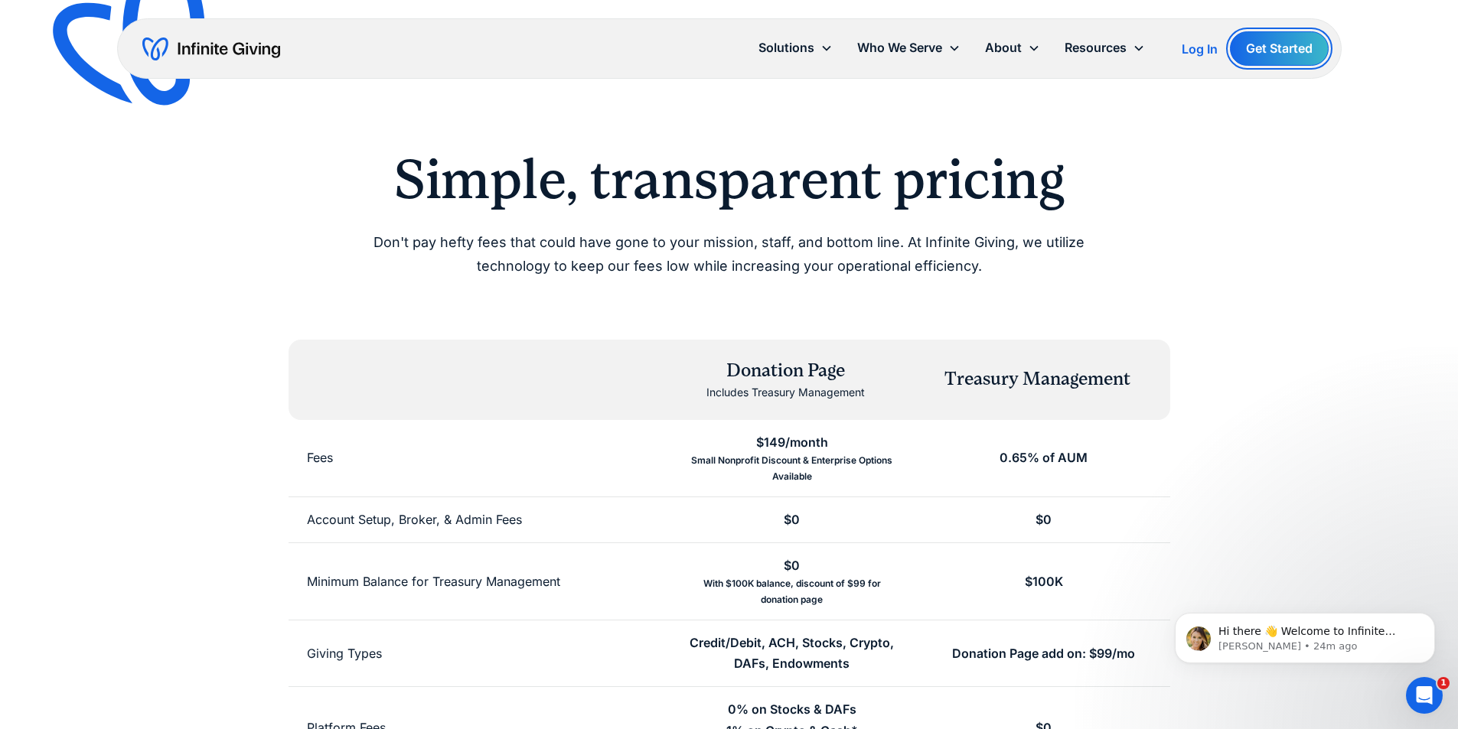
click at [1266, 50] on link "Get Started" at bounding box center [1279, 48] width 99 height 34
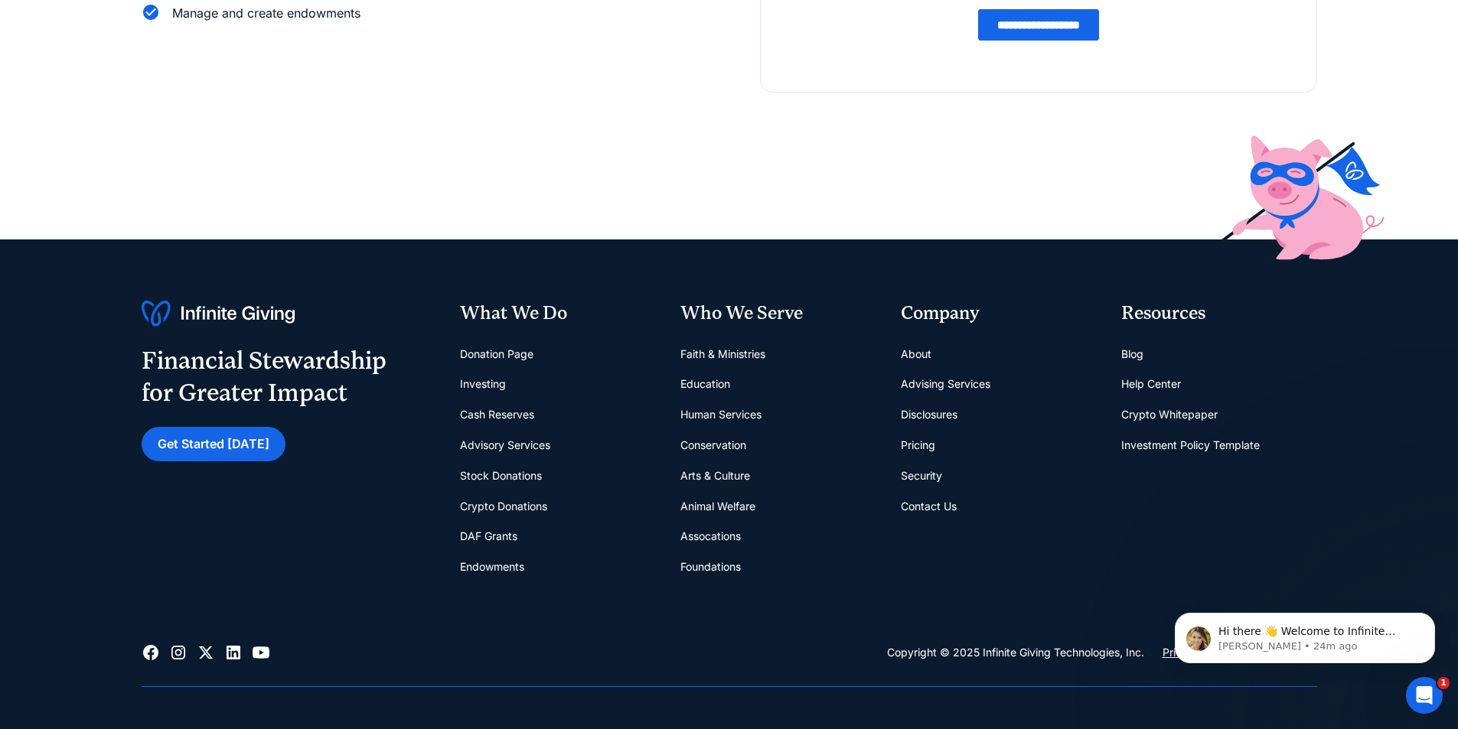
scroll to position [459, 0]
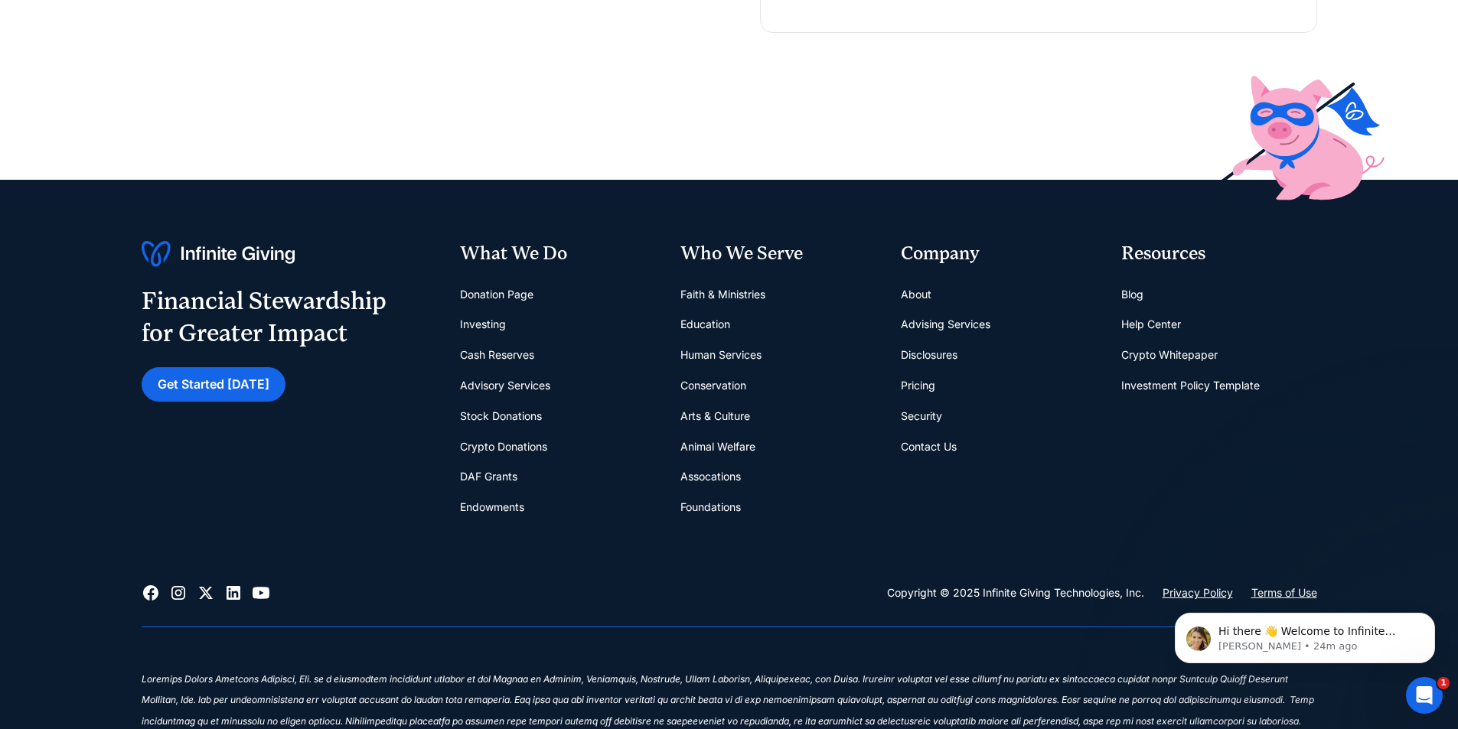
click at [950, 445] on link "Contact Us" at bounding box center [929, 447] width 56 height 31
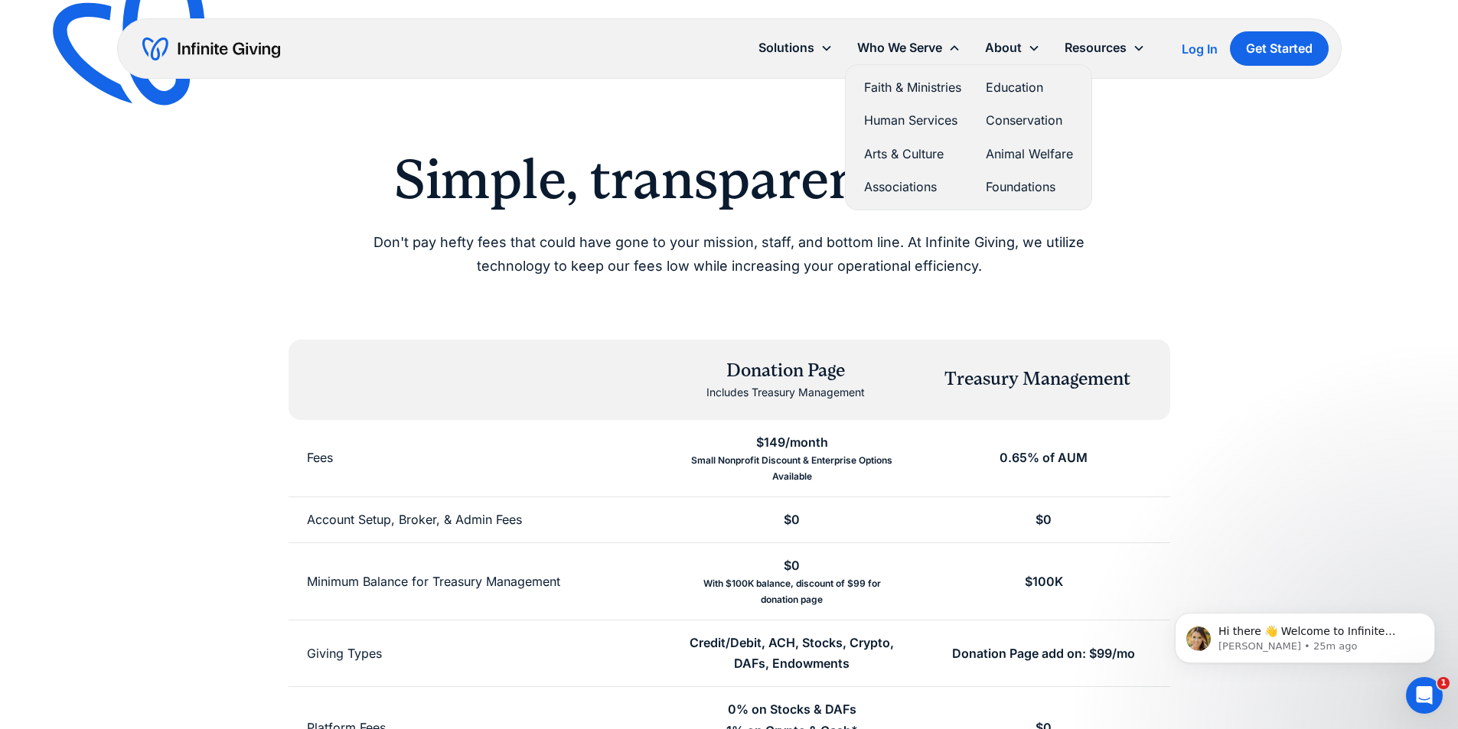
click at [924, 97] on link "Faith & Ministries" at bounding box center [912, 87] width 97 height 21
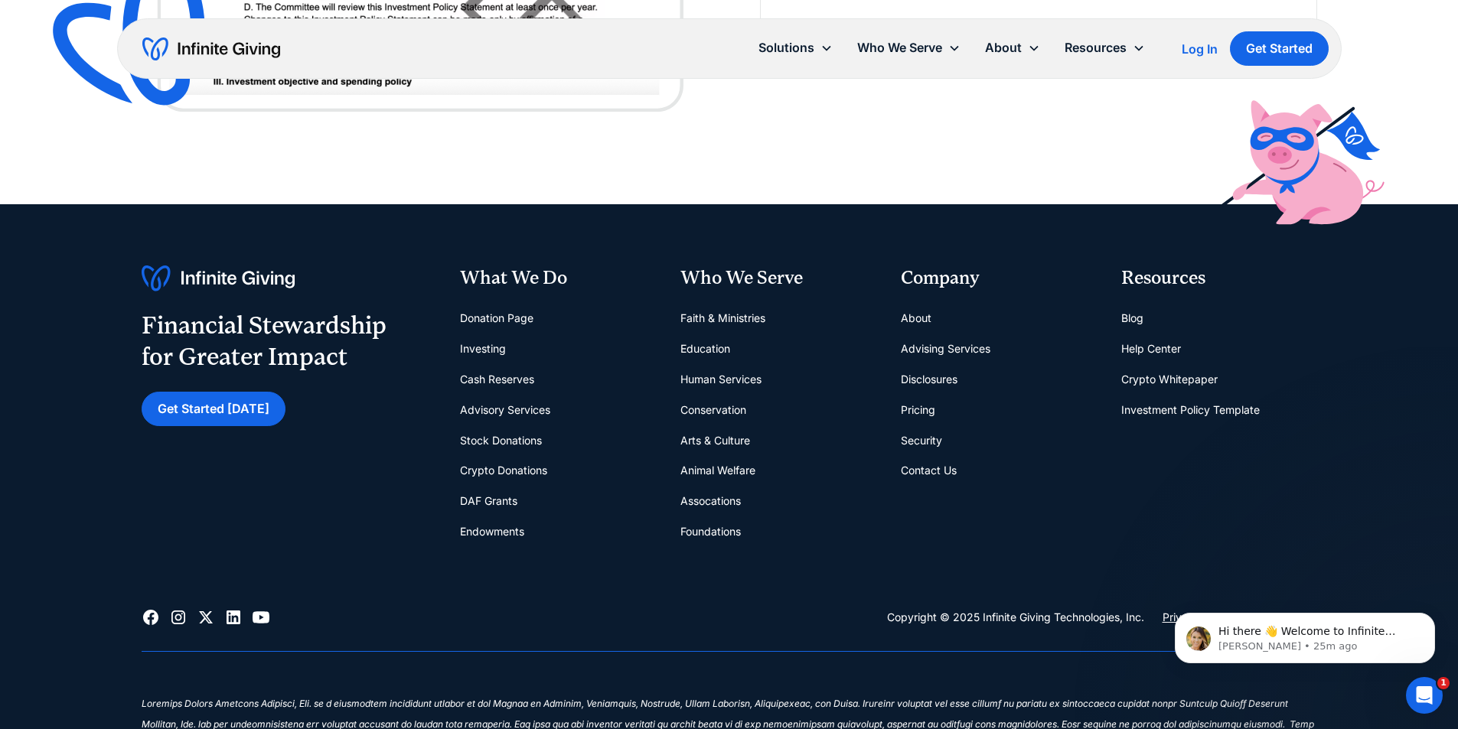
scroll to position [4056, 0]
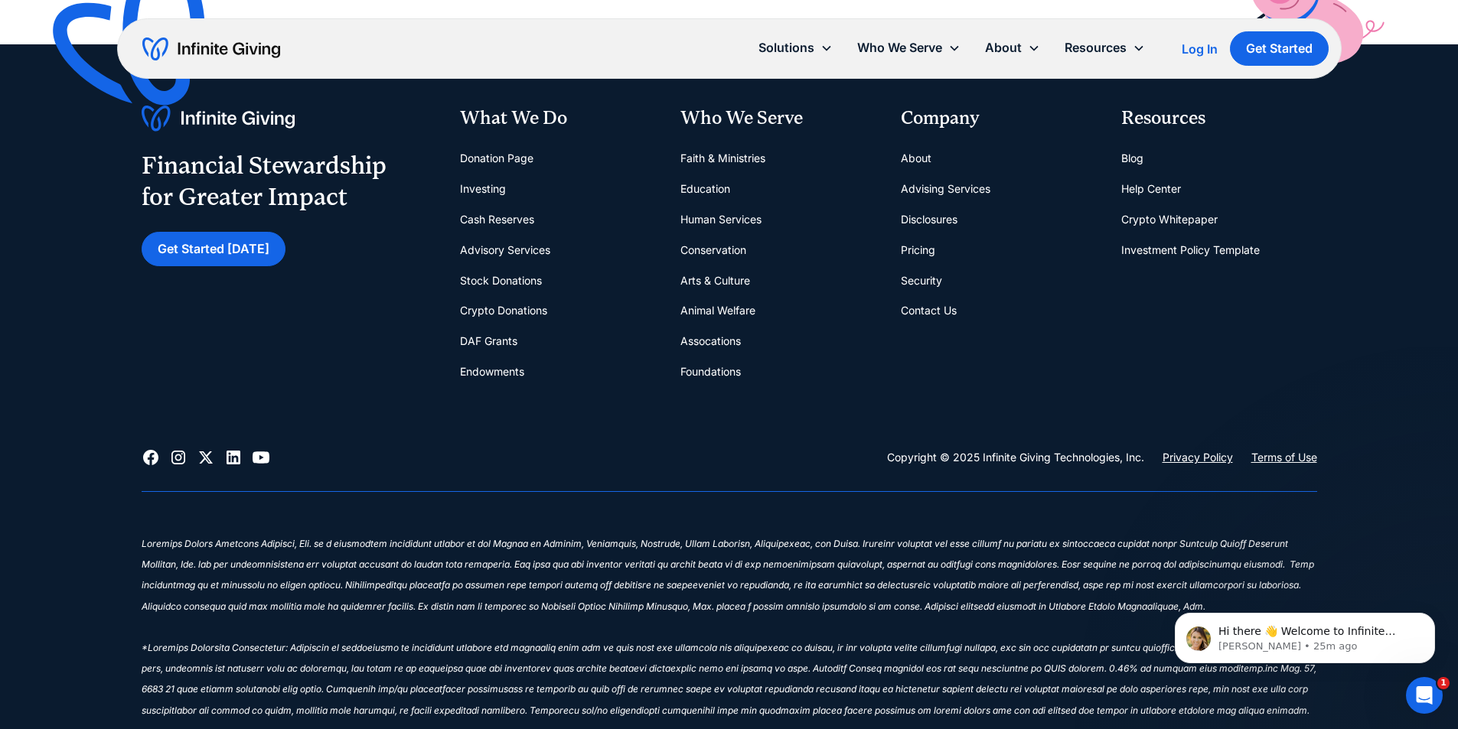
click at [491, 174] on link "Investing" at bounding box center [483, 189] width 46 height 31
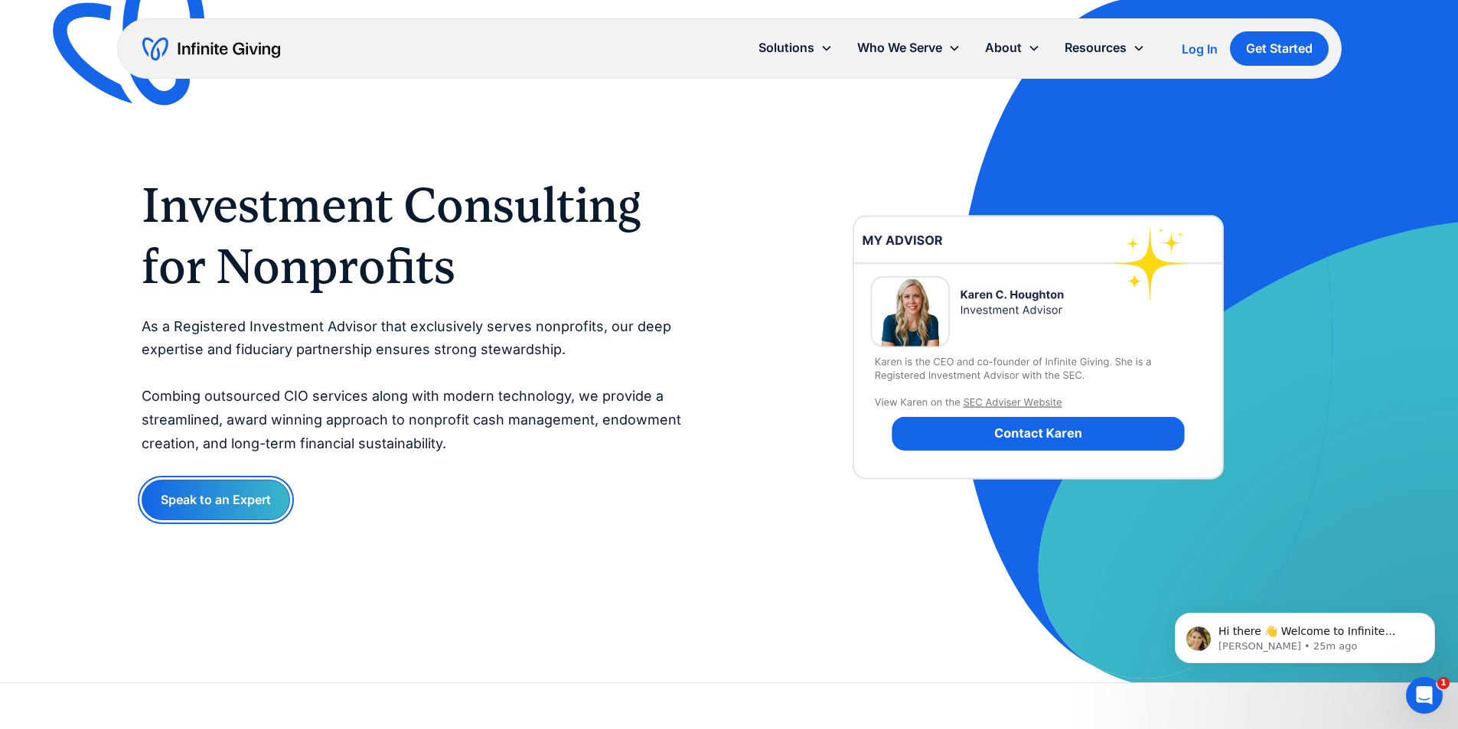
click at [236, 495] on link "Speak to an Expert" at bounding box center [216, 500] width 148 height 41
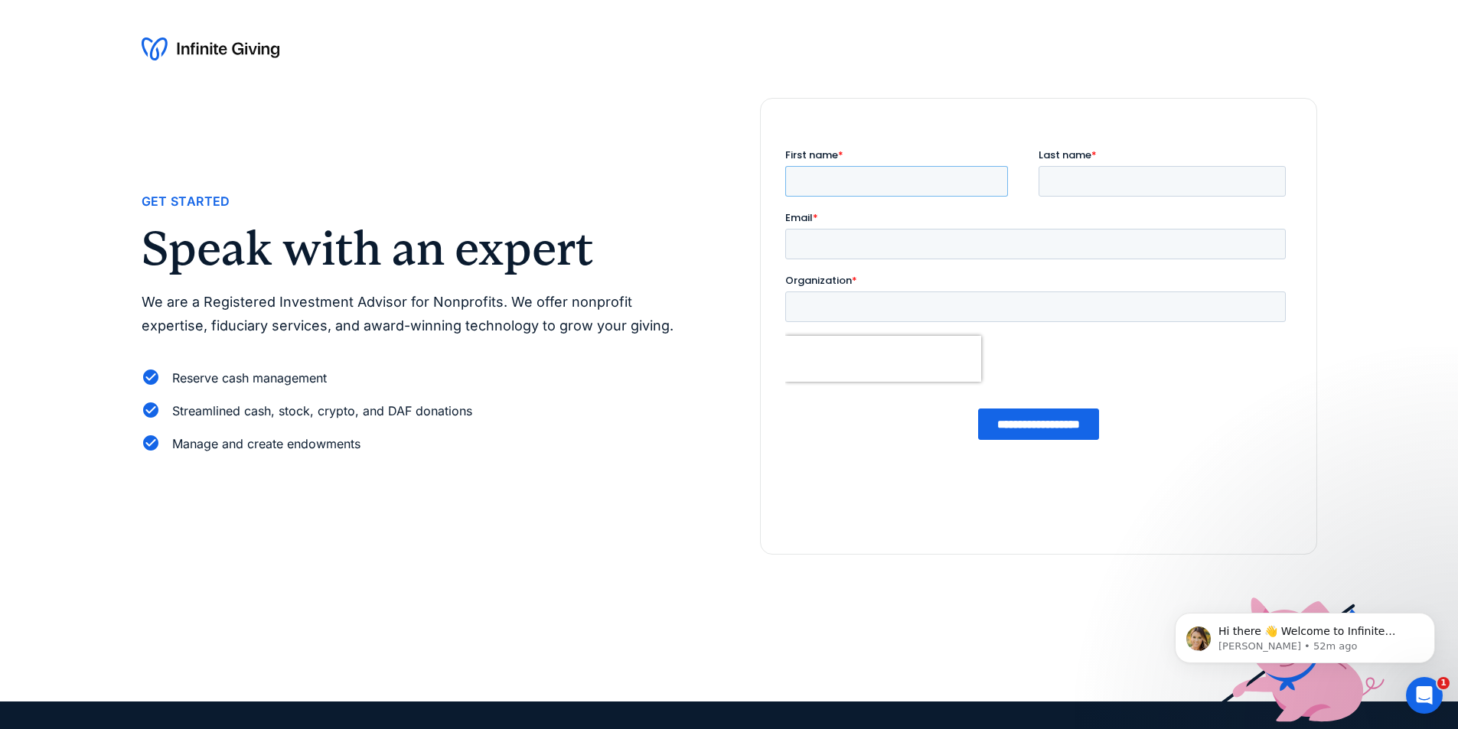
click at [855, 166] on input "First name *" at bounding box center [895, 181] width 223 height 31
type input "***"
click at [1174, 178] on input "Last name *" at bounding box center [1161, 181] width 247 height 31
drag, startPoint x: 12, startPoint y: 109, endPoint x: 781, endPoint y: 257, distance: 782.3
click at [781, 257] on div at bounding box center [1038, 326] width 557 height 457
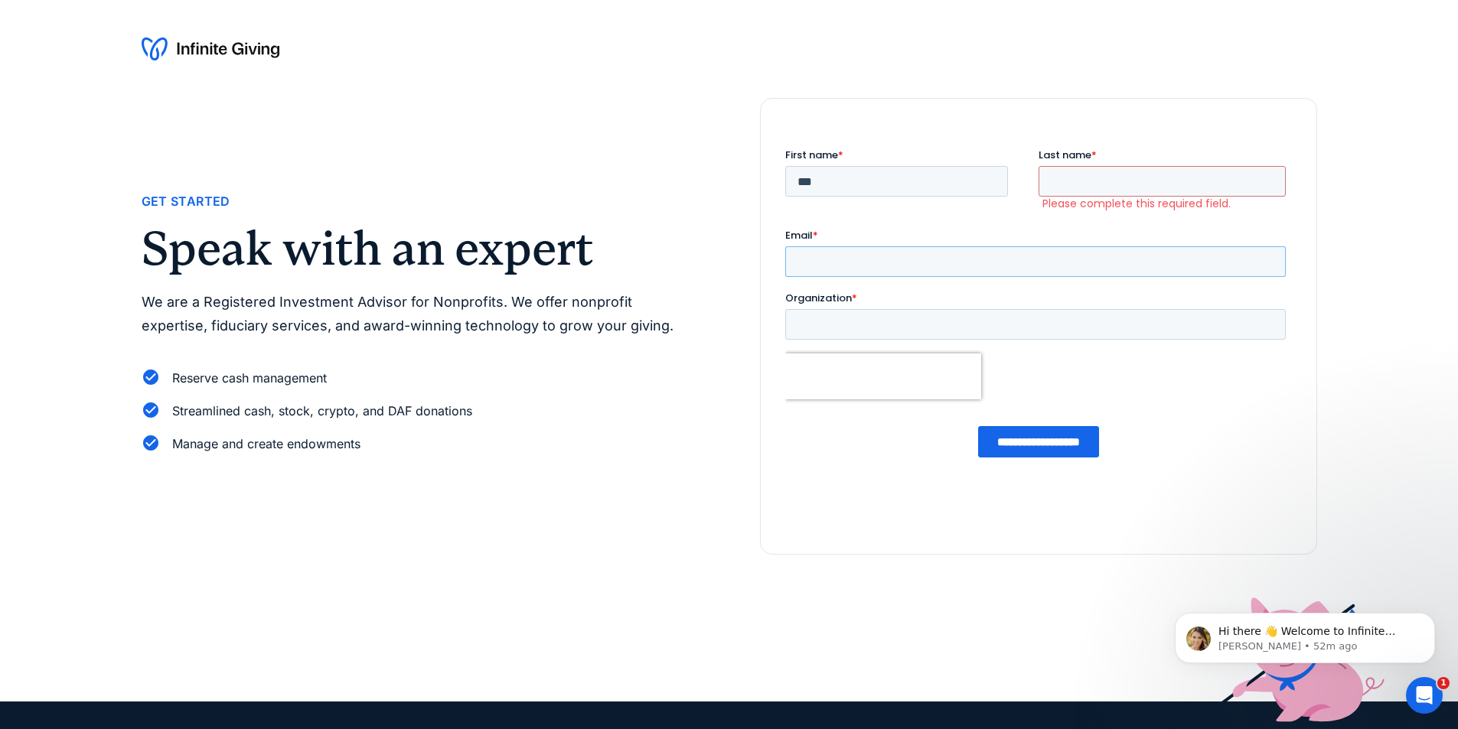
drag, startPoint x: 821, startPoint y: 253, endPoint x: 853, endPoint y: 262, distance: 33.2
click at [821, 253] on input "Email *" at bounding box center [1034, 261] width 500 height 31
type input "**********"
click at [1083, 177] on input "Last name *" at bounding box center [1161, 181] width 247 height 31
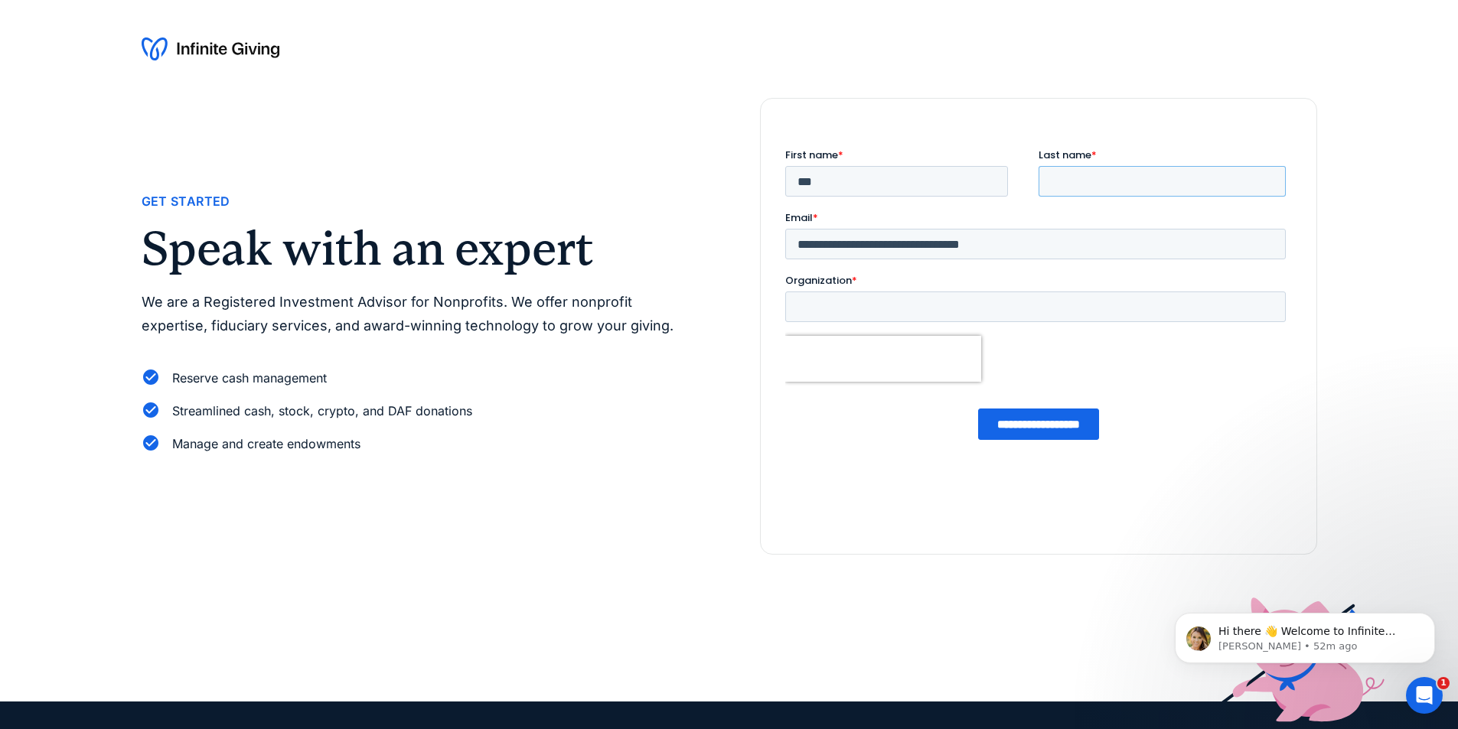
type input "******"
click at [934, 323] on fieldset "Organization *" at bounding box center [1037, 304] width 507 height 63
click at [935, 314] on input "Organization *" at bounding box center [1034, 307] width 500 height 31
type input "**********"
click at [1029, 419] on input "**********" at bounding box center [1037, 424] width 121 height 31
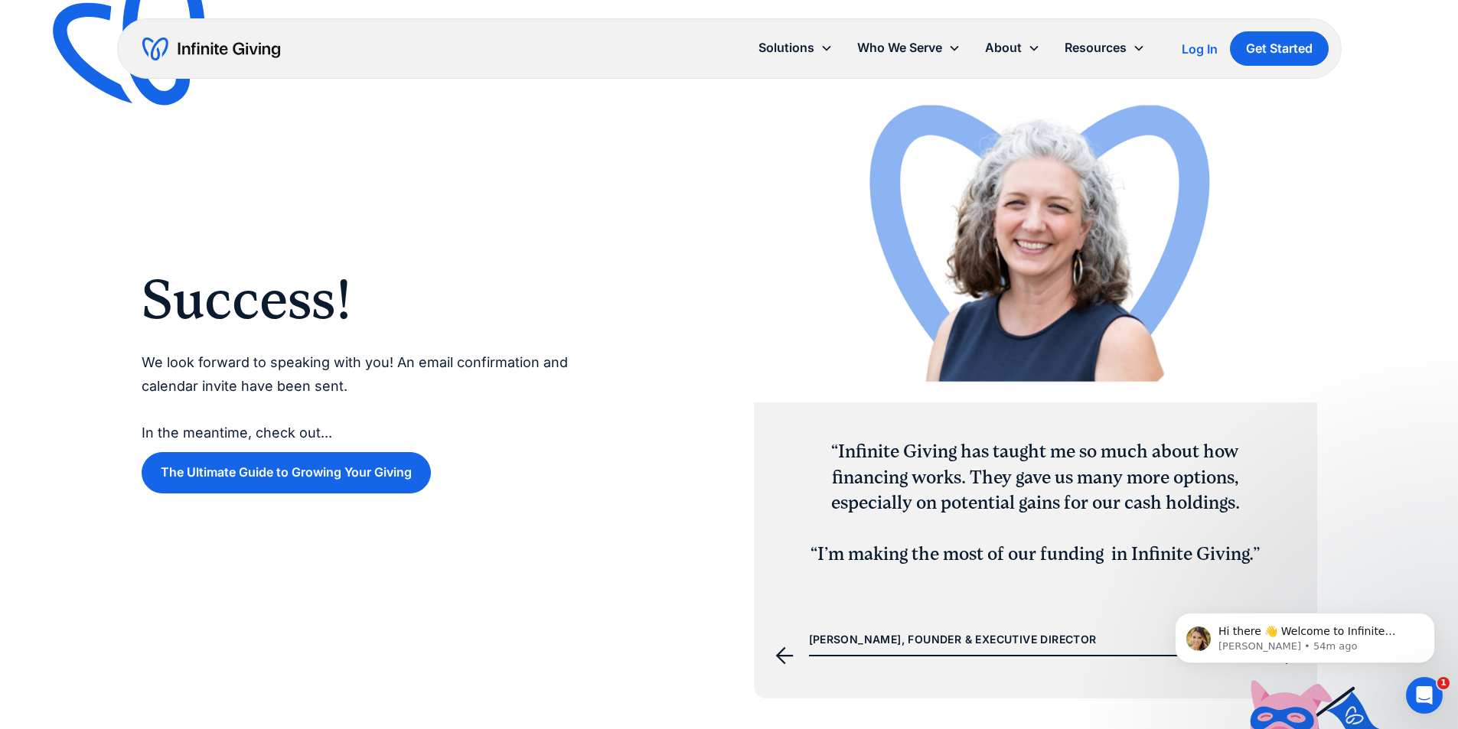
scroll to position [153, 0]
